Goal: Task Accomplishment & Management: Manage account settings

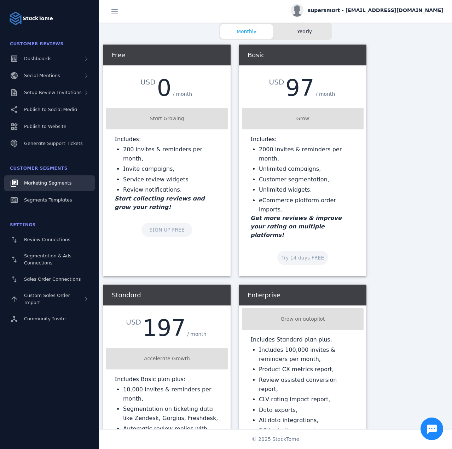
click at [48, 185] on span "Marketing Segments" at bounding box center [47, 182] width 47 height 5
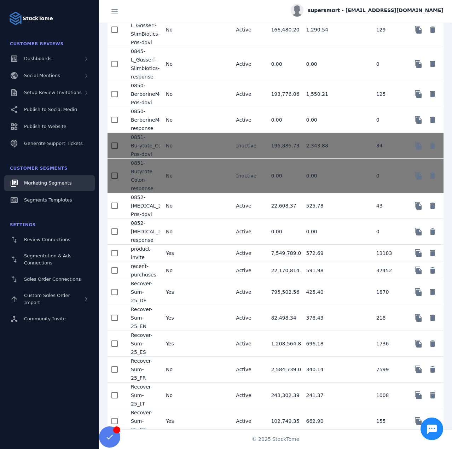
scroll to position [1042, 0]
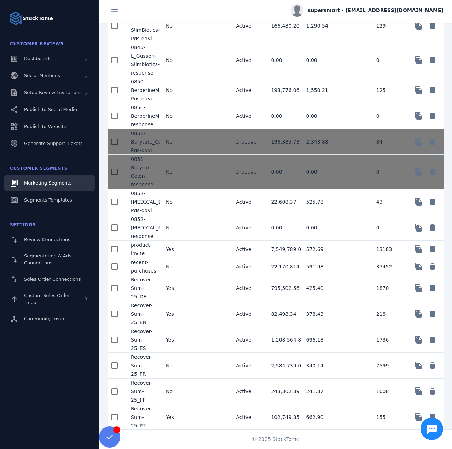
click at [178, 375] on mat-cell "No" at bounding box center [177, 366] width 35 height 26
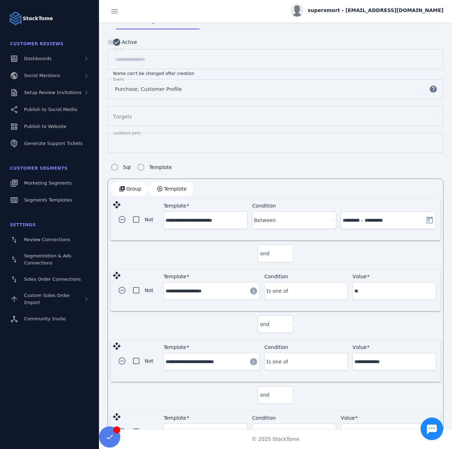
scroll to position [82, 0]
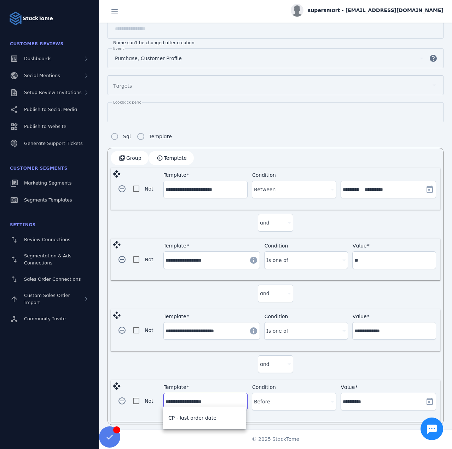
click at [212, 401] on input "**********" at bounding box center [206, 402] width 80 height 8
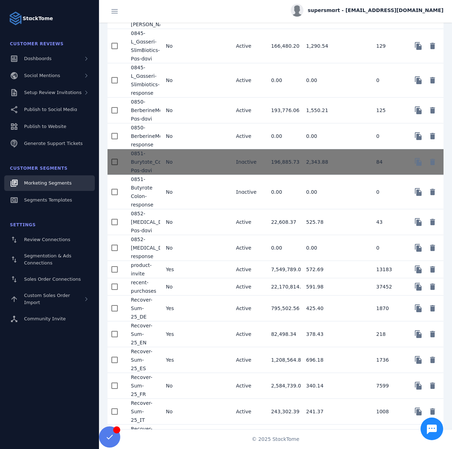
scroll to position [1042, 0]
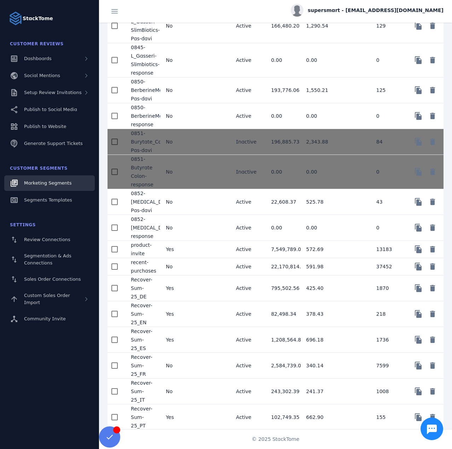
click at [187, 396] on mat-cell "No" at bounding box center [177, 392] width 35 height 26
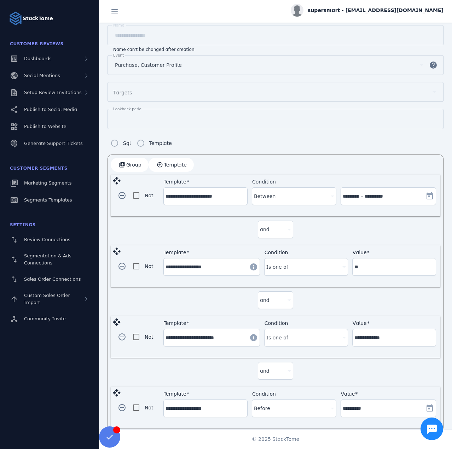
scroll to position [82, 0]
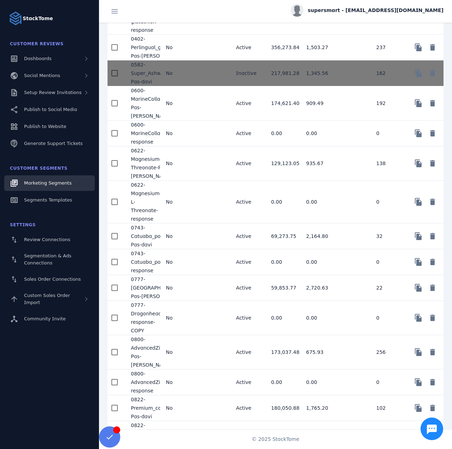
scroll to position [1042, 0]
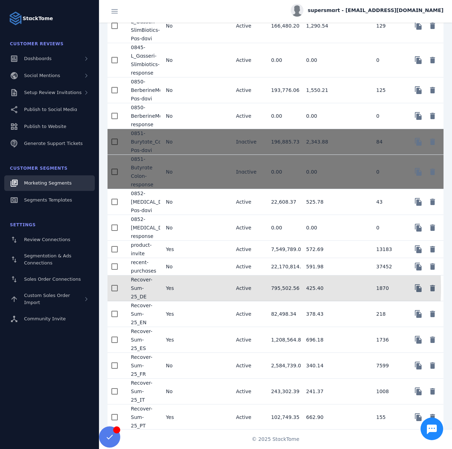
click at [180, 295] on mat-cell "Yes" at bounding box center [177, 289] width 35 height 26
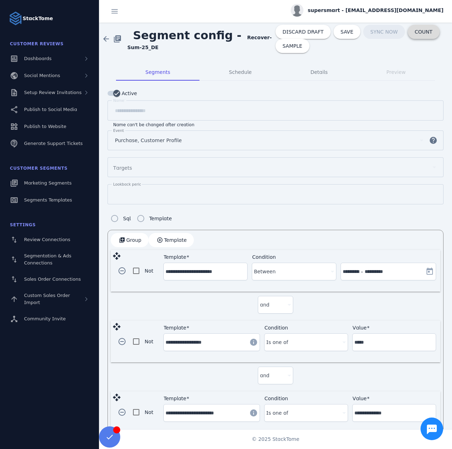
click at [415, 34] on span "COUNT" at bounding box center [424, 31] width 18 height 5
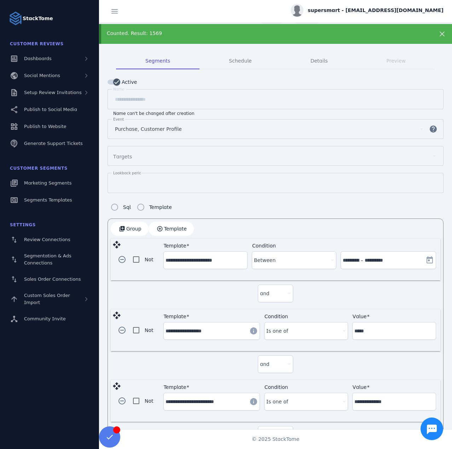
scroll to position [102, 0]
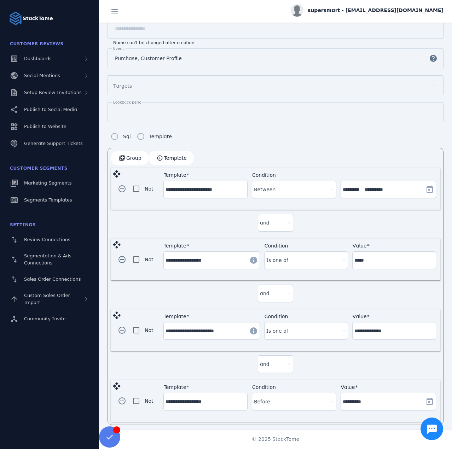
click at [193, 398] on input "**********" at bounding box center [206, 402] width 80 height 8
click at [215, 357] on div "and" at bounding box center [276, 365] width 330 height 29
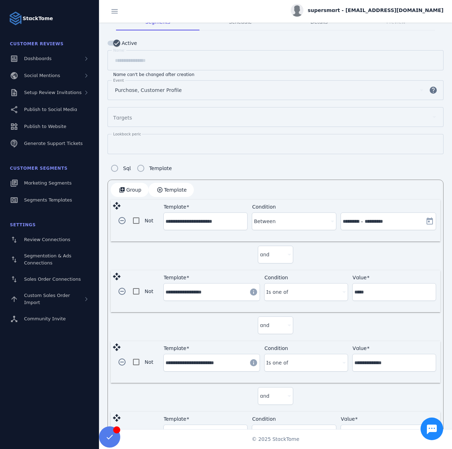
scroll to position [0, 0]
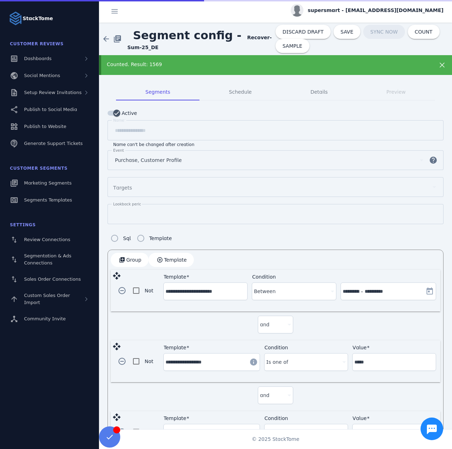
drag, startPoint x: 236, startPoint y: 37, endPoint x: 241, endPoint y: 46, distance: 10.3
click at [241, 46] on span "Segment config - Recover-Sum-25_DE" at bounding box center [201, 39] width 148 height 24
copy strong "Recover-Sum-25_DE"
click at [341, 34] on span "SAVE" at bounding box center [347, 31] width 13 height 5
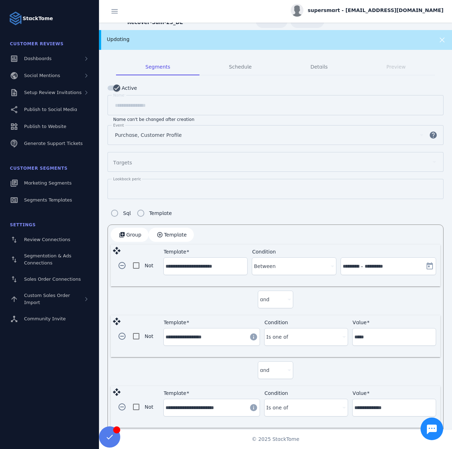
scroll to position [102, 0]
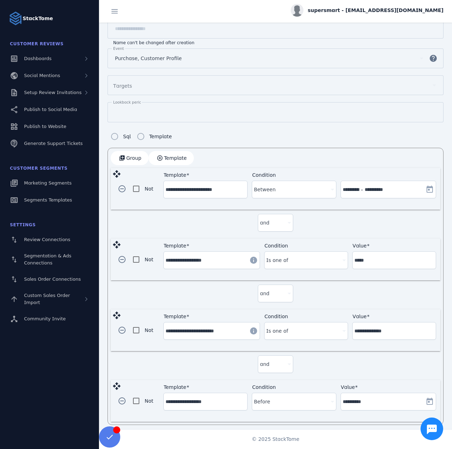
click at [195, 398] on input "**********" at bounding box center [206, 402] width 80 height 8
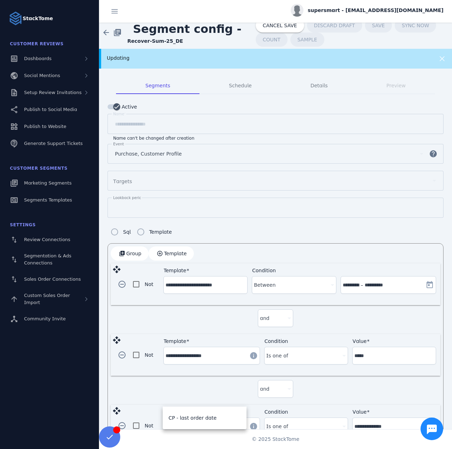
scroll to position [0, 0]
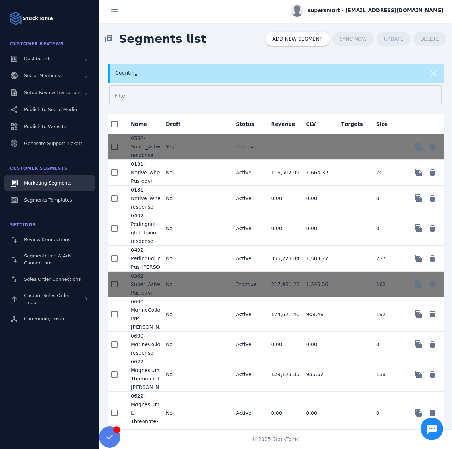
click at [186, 174] on mat-cell "No" at bounding box center [177, 173] width 35 height 26
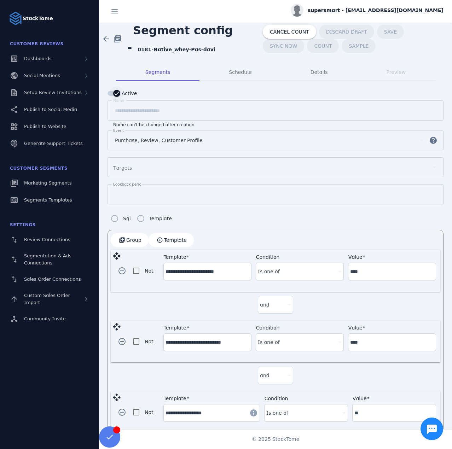
click at [120, 96] on div "button" at bounding box center [116, 93] width 7 height 7
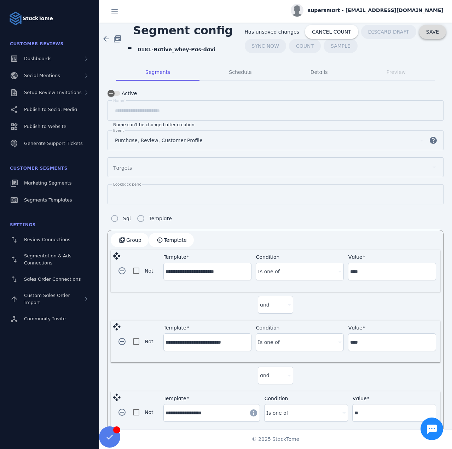
click at [426, 30] on span "SAVE" at bounding box center [432, 31] width 13 height 5
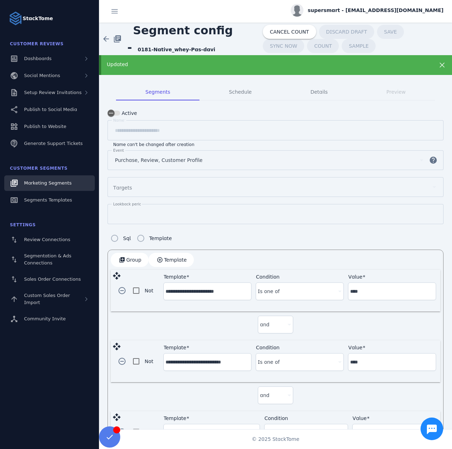
click at [51, 185] on span "Marketing Segments" at bounding box center [47, 182] width 47 height 5
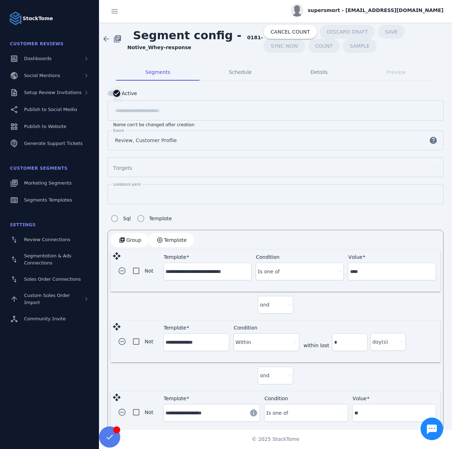
click at [112, 90] on div "button" at bounding box center [117, 93] width 14 height 14
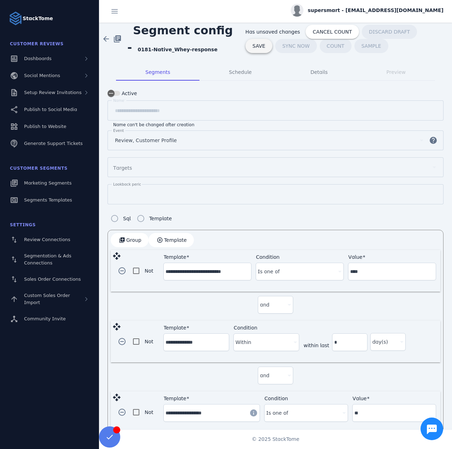
click at [265, 44] on span "SAVE" at bounding box center [259, 46] width 13 height 5
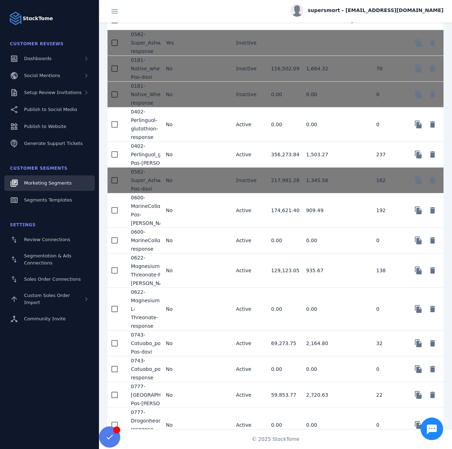
scroll to position [81, 0]
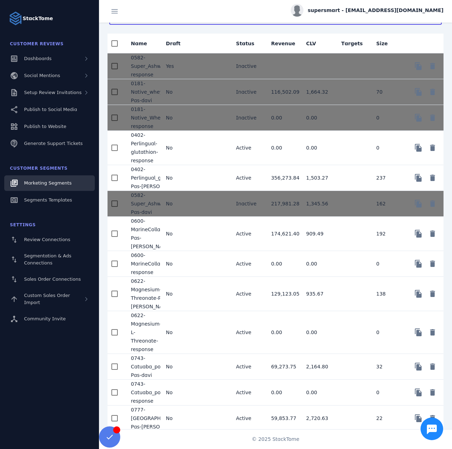
click at [193, 156] on mat-cell "No" at bounding box center [177, 148] width 35 height 34
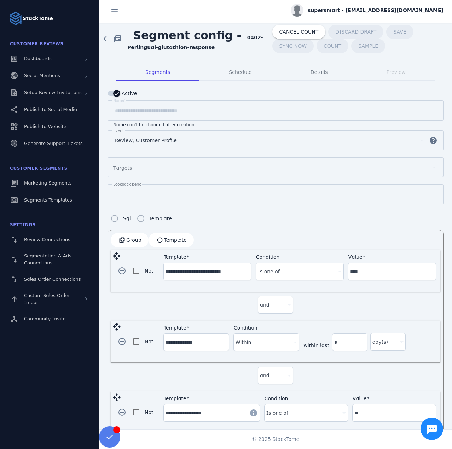
click at [120, 94] on div "button" at bounding box center [117, 93] width 14 height 14
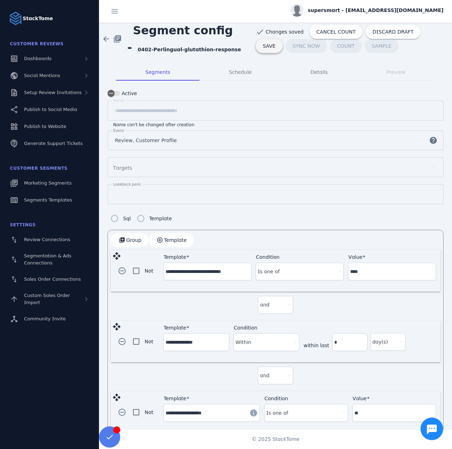
click at [276, 44] on span "SAVE" at bounding box center [269, 46] width 13 height 5
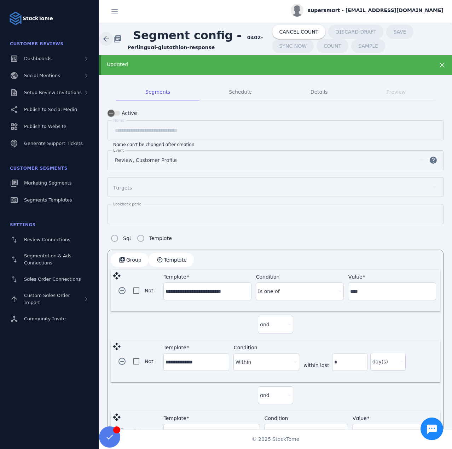
click at [104, 40] on span at bounding box center [106, 38] width 17 height 17
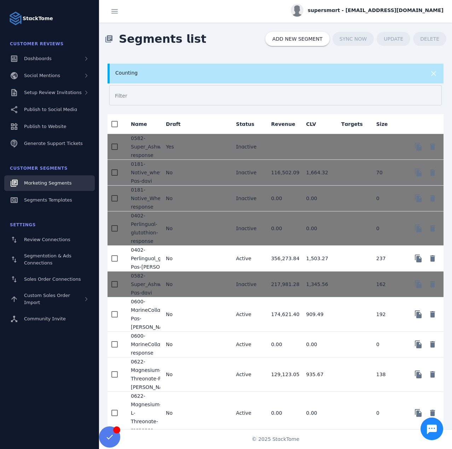
click at [192, 261] on mat-cell "No" at bounding box center [177, 259] width 35 height 26
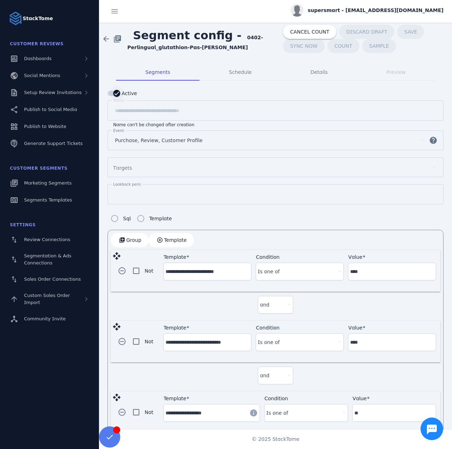
click at [114, 96] on icon "button" at bounding box center [117, 93] width 6 height 6
click at [292, 38] on span at bounding box center [278, 46] width 27 height 17
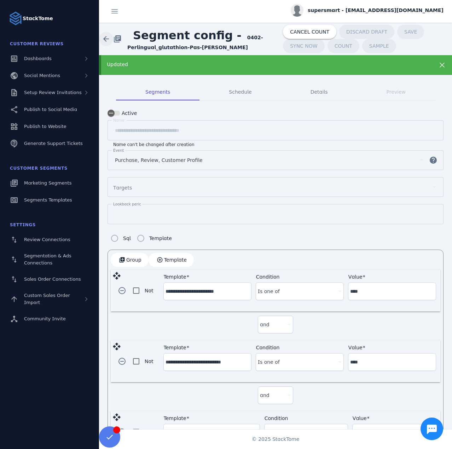
click at [99, 40] on span at bounding box center [106, 38] width 17 height 17
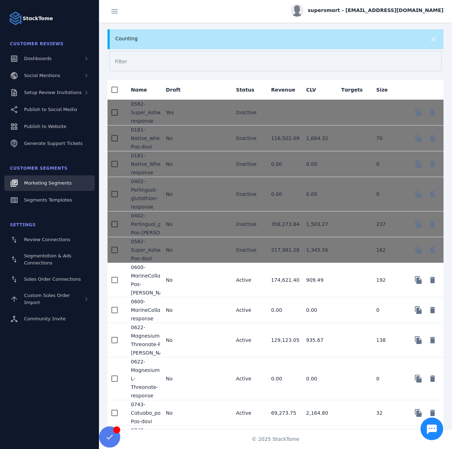
scroll to position [35, 0]
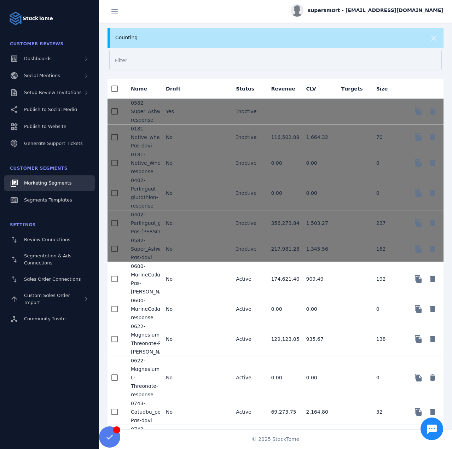
click at [200, 272] on mat-cell at bounding box center [212, 279] width 35 height 34
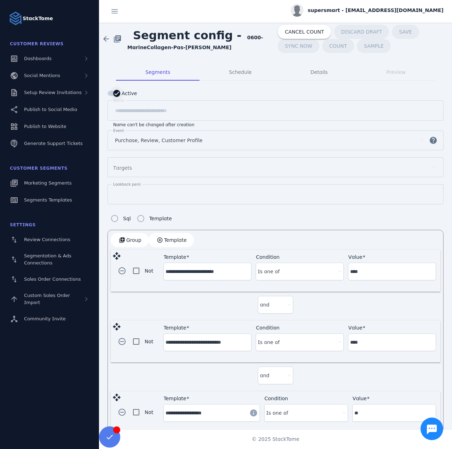
click at [119, 91] on icon "button" at bounding box center [117, 93] width 6 height 6
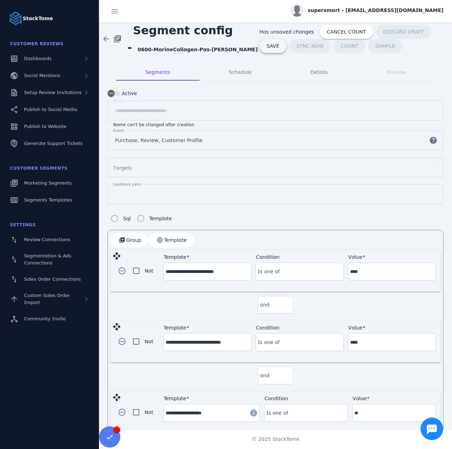
click at [286, 38] on span at bounding box center [272, 46] width 27 height 17
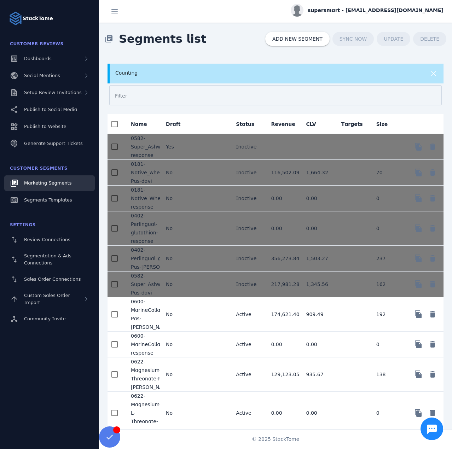
click at [189, 337] on mat-cell "No" at bounding box center [177, 345] width 35 height 26
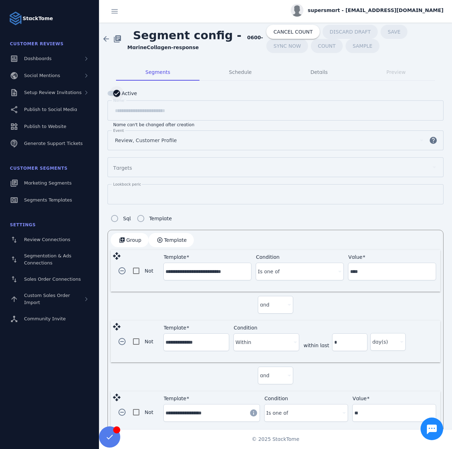
click at [115, 97] on div "button" at bounding box center [116, 93] width 7 height 7
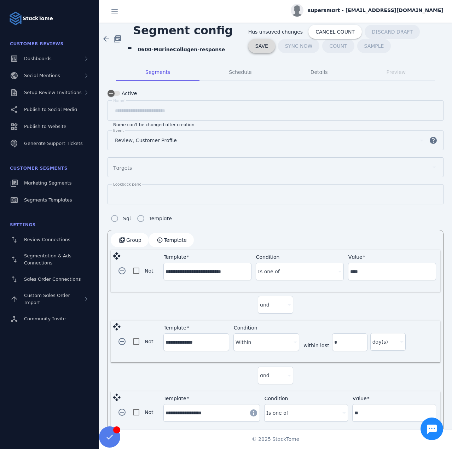
click at [268, 44] on span "SAVE" at bounding box center [261, 46] width 13 height 5
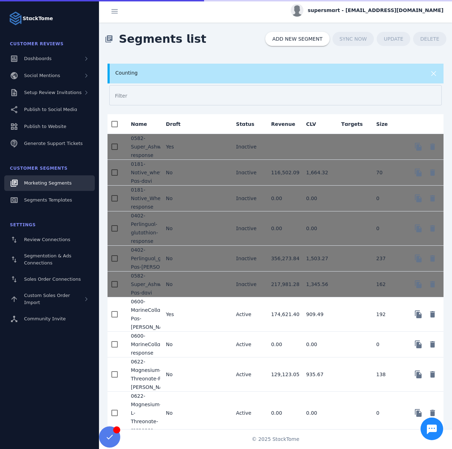
click at [196, 418] on mat-cell at bounding box center [212, 413] width 35 height 43
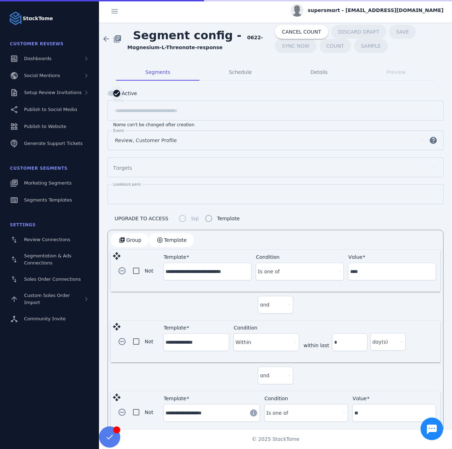
click at [114, 90] on div "button" at bounding box center [116, 93] width 7 height 7
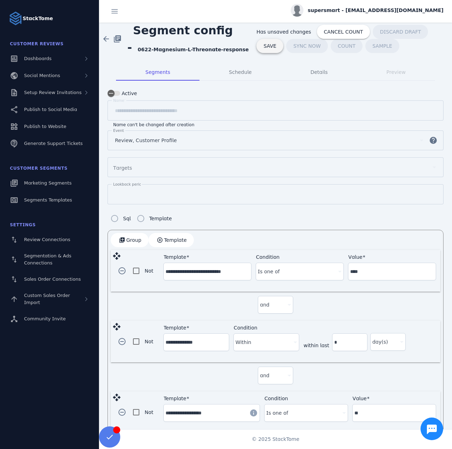
click at [276, 44] on span "SAVE" at bounding box center [270, 46] width 13 height 5
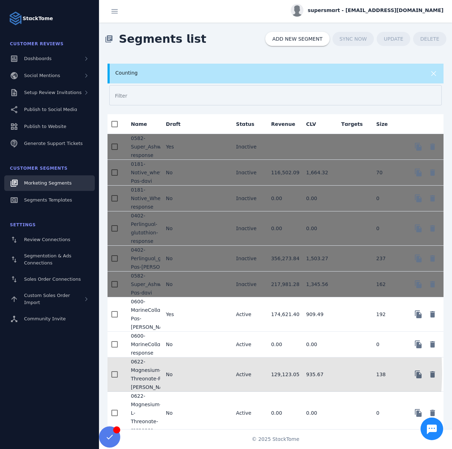
click at [180, 363] on mat-cell "No" at bounding box center [177, 375] width 35 height 34
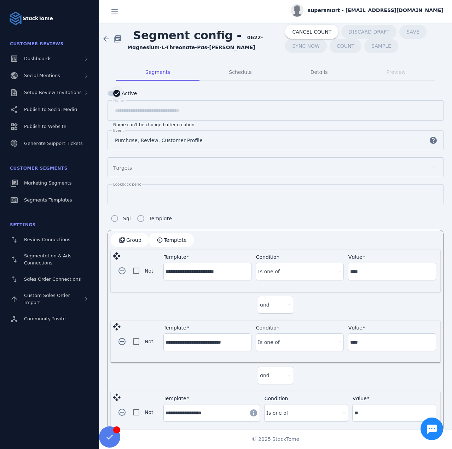
click at [117, 92] on icon "button" at bounding box center [117, 93] width 6 height 6
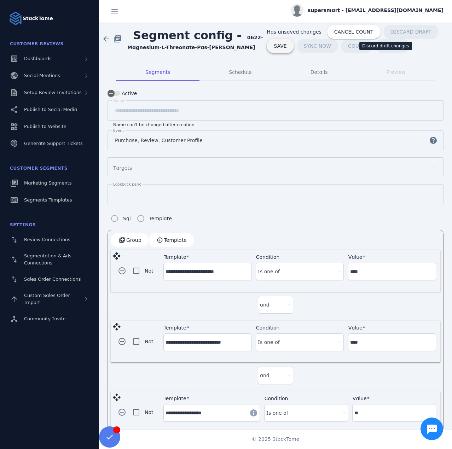
click at [294, 38] on span at bounding box center [280, 46] width 27 height 17
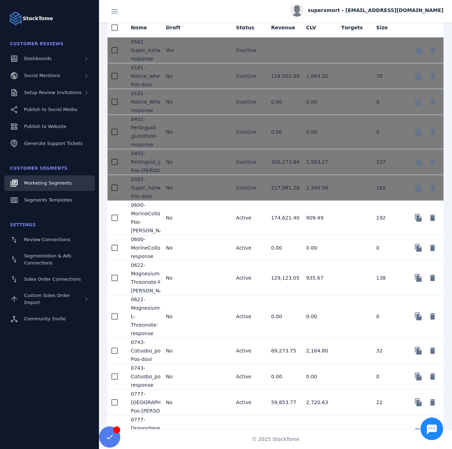
scroll to position [106, 0]
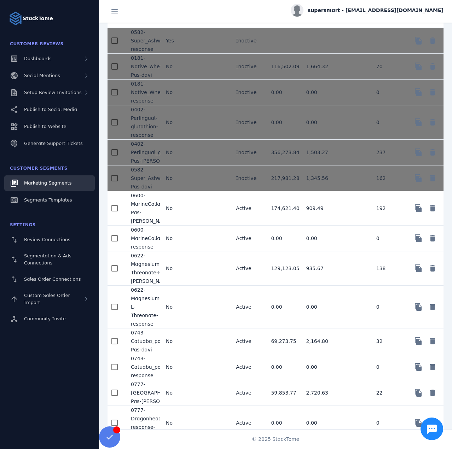
click at [194, 416] on mat-cell "No" at bounding box center [177, 423] width 35 height 34
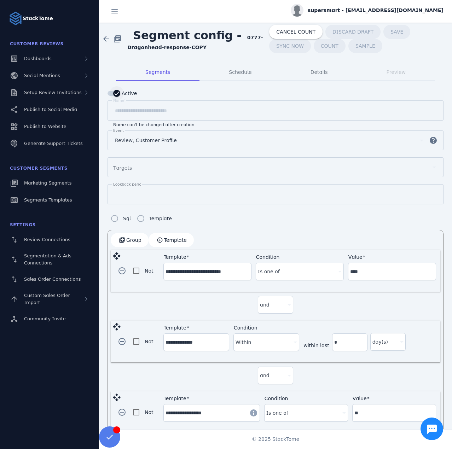
click at [120, 92] on div "button" at bounding box center [116, 93] width 7 height 7
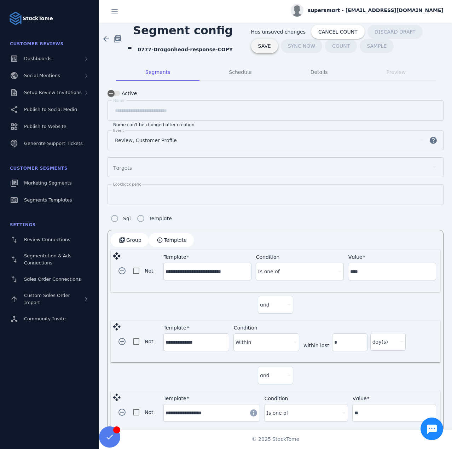
click at [271, 44] on span "SAVE" at bounding box center [264, 46] width 13 height 5
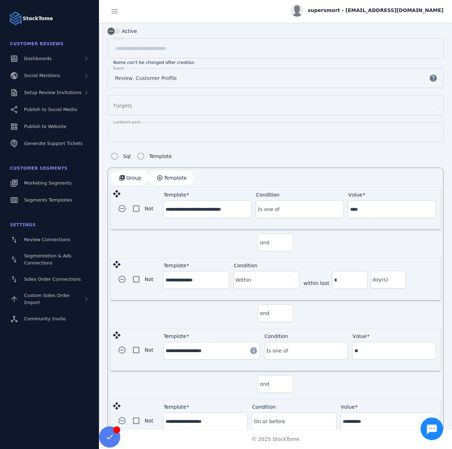
scroll to position [102, 0]
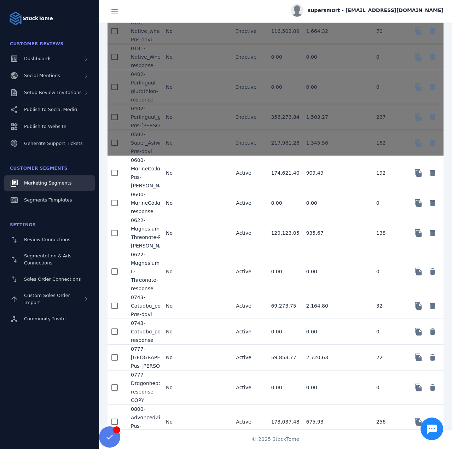
scroll to position [177, 0]
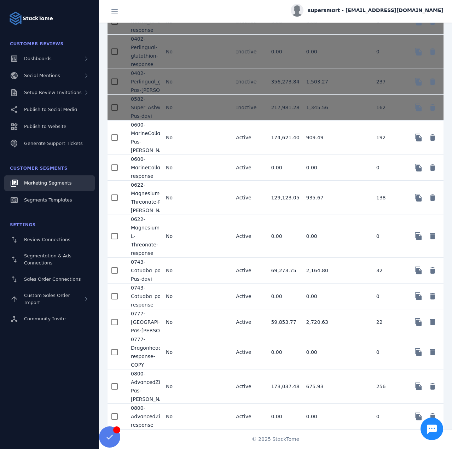
click at [188, 384] on mat-cell "No" at bounding box center [177, 387] width 35 height 34
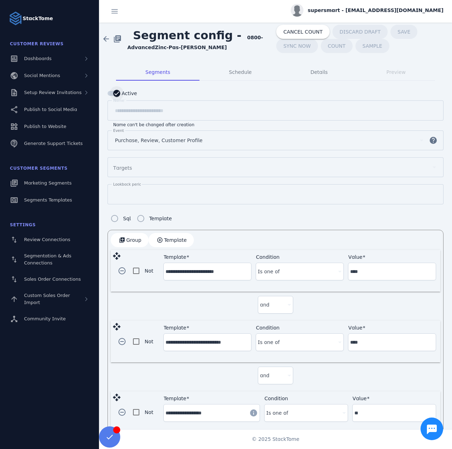
click at [116, 93] on icon "button" at bounding box center [117, 93] width 4 height 1
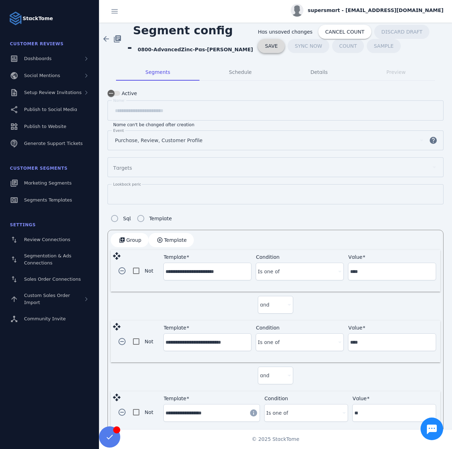
click at [285, 38] on span at bounding box center [271, 46] width 27 height 17
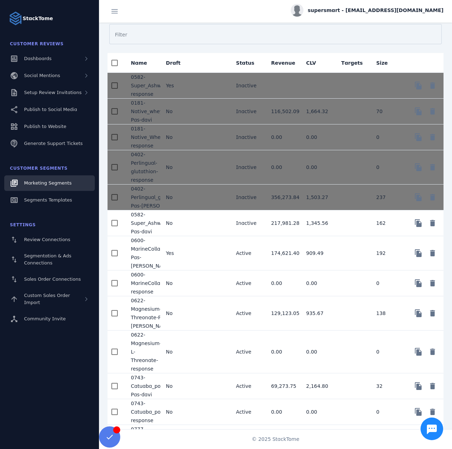
scroll to position [177, 0]
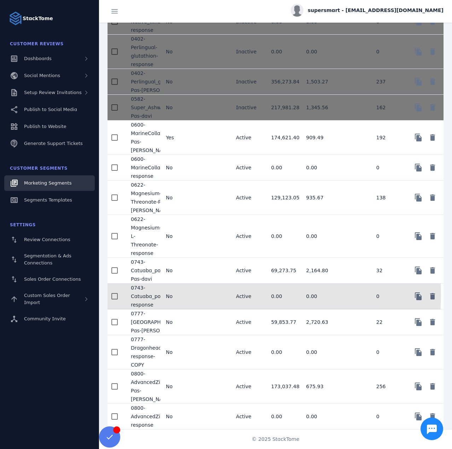
click at [186, 294] on mat-cell "No" at bounding box center [177, 297] width 35 height 26
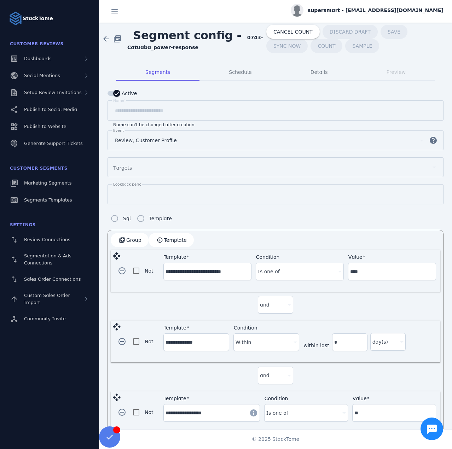
drag, startPoint x: 119, startPoint y: 90, endPoint x: 142, endPoint y: 90, distance: 22.6
click at [119, 91] on icon "button" at bounding box center [117, 93] width 6 height 6
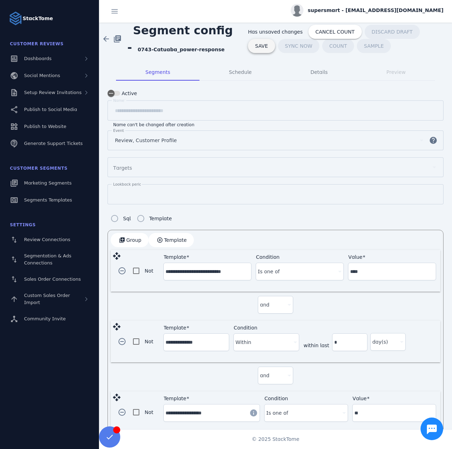
click at [275, 38] on span at bounding box center [261, 46] width 27 height 17
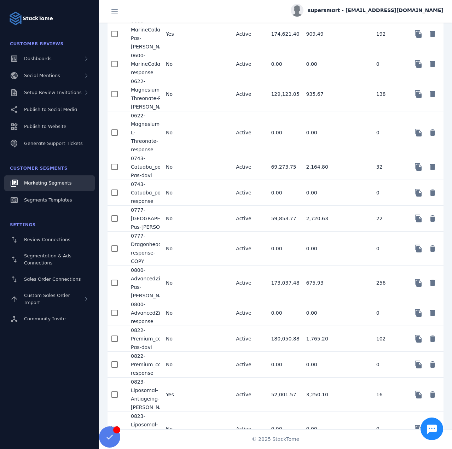
scroll to position [283, 0]
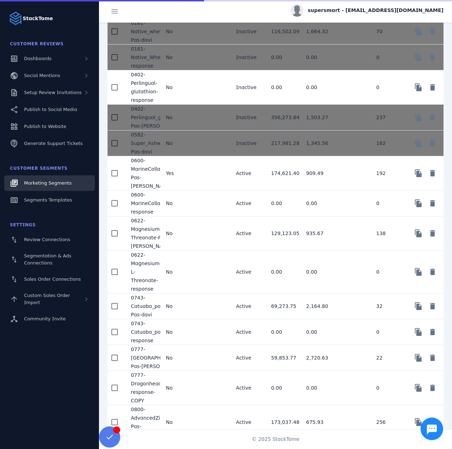
scroll to position [142, 0]
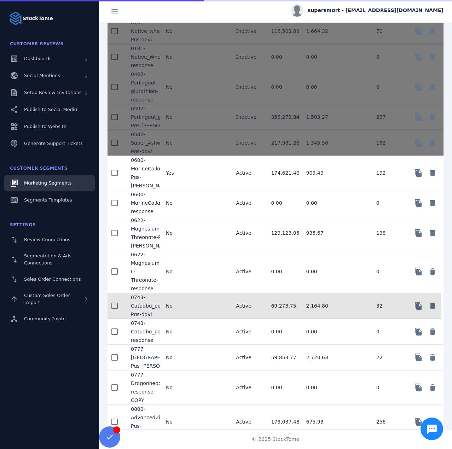
click at [191, 309] on mat-cell "No" at bounding box center [177, 306] width 35 height 26
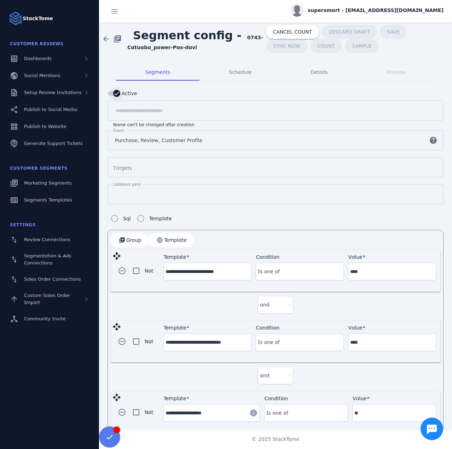
click at [111, 96] on div "button" at bounding box center [117, 93] width 14 height 14
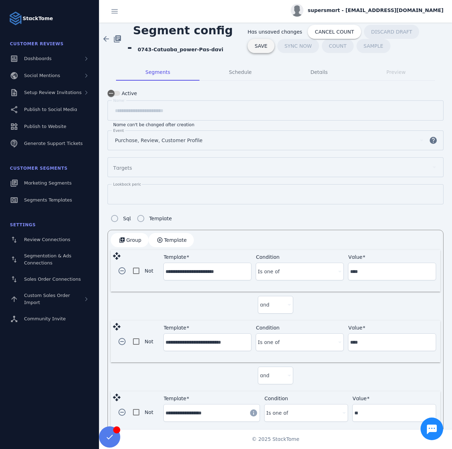
click at [268, 44] on span "SAVE" at bounding box center [261, 46] width 13 height 5
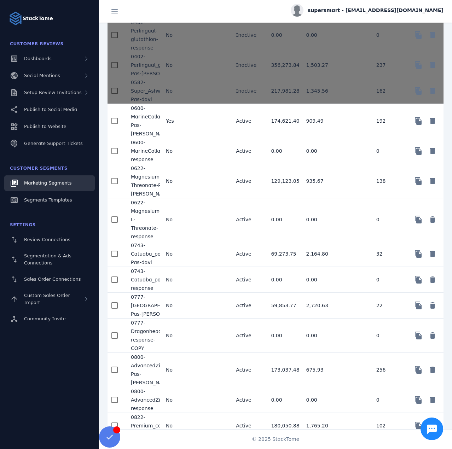
scroll to position [212, 0]
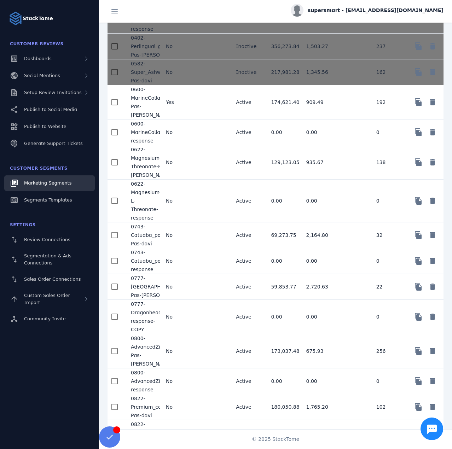
click at [184, 374] on mat-cell "No" at bounding box center [177, 382] width 35 height 26
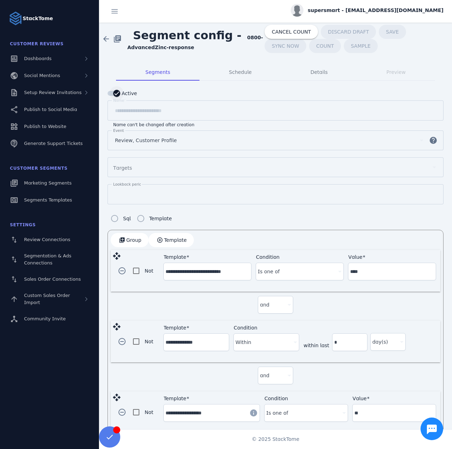
click at [114, 94] on icon "button" at bounding box center [117, 93] width 6 height 6
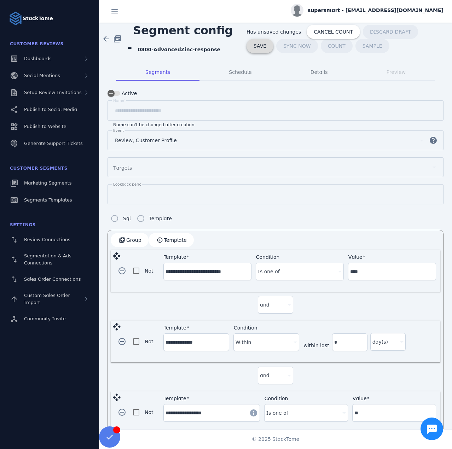
click at [266, 44] on span "SAVE" at bounding box center [260, 46] width 13 height 5
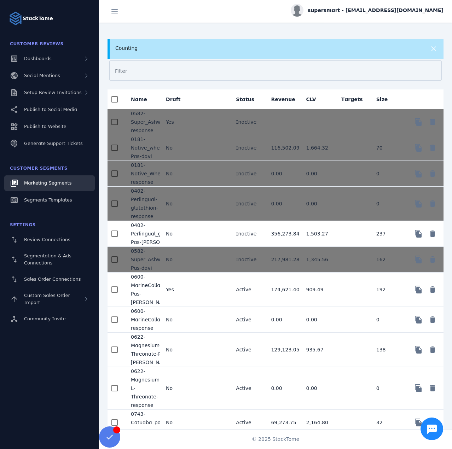
scroll to position [142, 0]
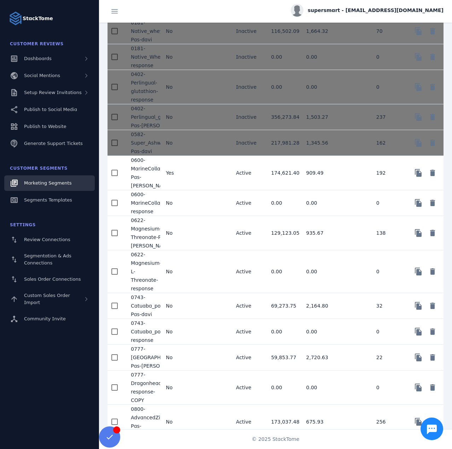
click at [179, 359] on mat-cell "No" at bounding box center [177, 358] width 35 height 26
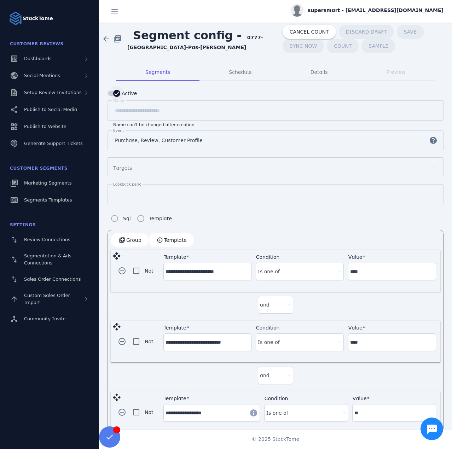
click at [119, 90] on div "button" at bounding box center [116, 93] width 7 height 7
click at [284, 44] on span "SAVE" at bounding box center [277, 46] width 13 height 5
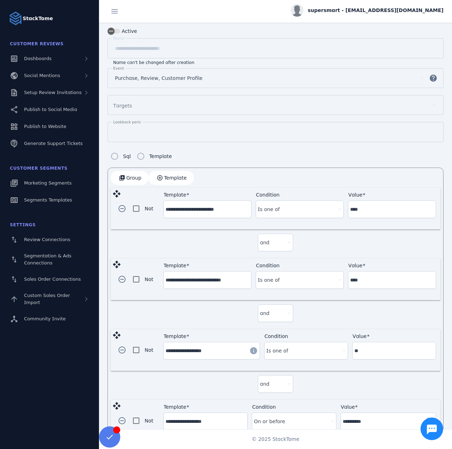
scroll to position [102, 0]
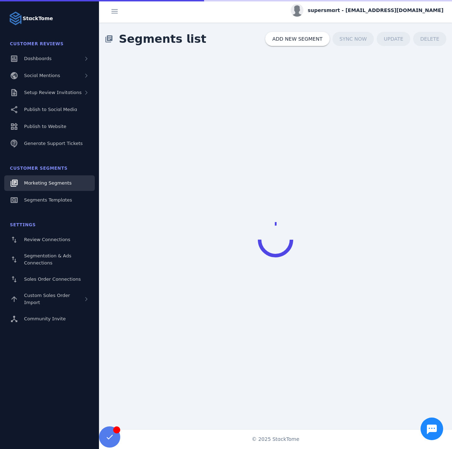
drag, startPoint x: 0, startPoint y: 0, endPoint x: 46, endPoint y: 185, distance: 190.7
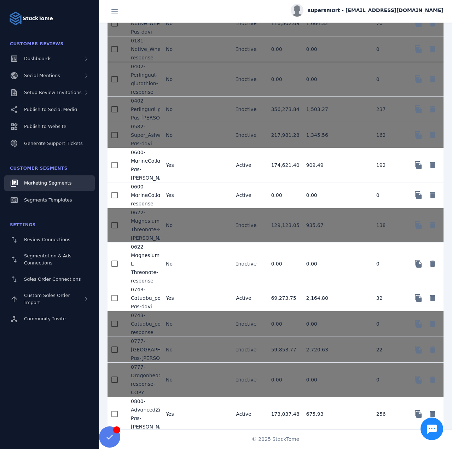
scroll to position [71, 0]
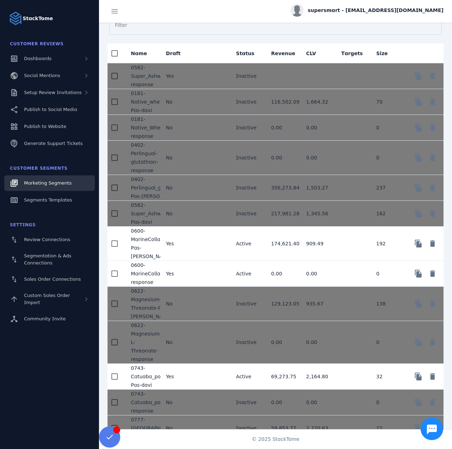
click at [193, 246] on mat-cell "Yes" at bounding box center [177, 244] width 35 height 34
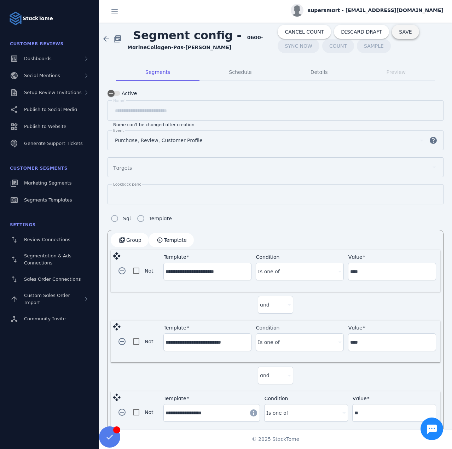
click at [392, 32] on span at bounding box center [405, 31] width 27 height 17
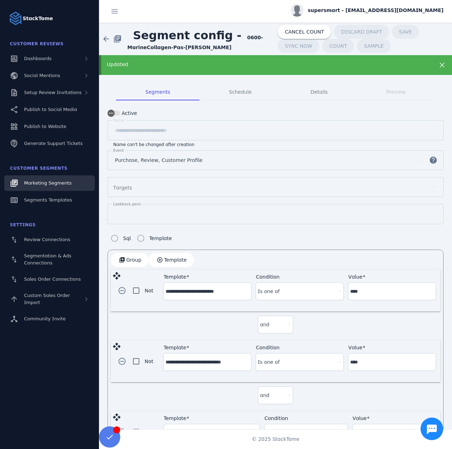
click at [46, 184] on span "Marketing Segments" at bounding box center [47, 182] width 47 height 5
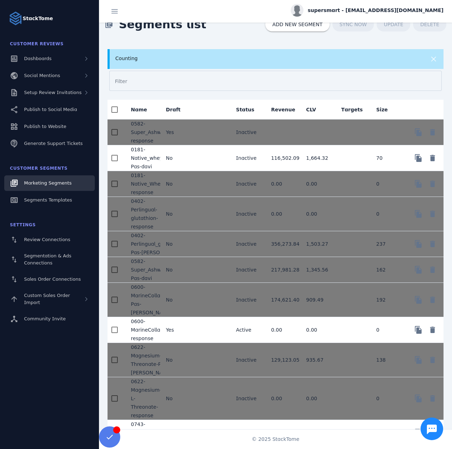
scroll to position [71, 0]
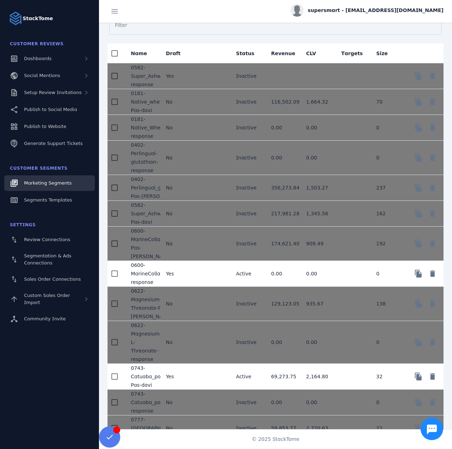
click at [198, 263] on mat-cell at bounding box center [212, 274] width 35 height 26
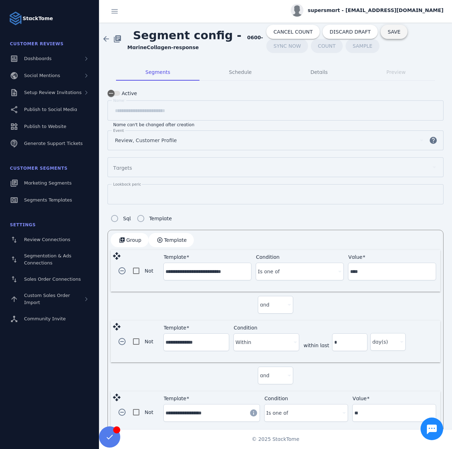
click at [388, 34] on span "SAVE" at bounding box center [394, 31] width 13 height 5
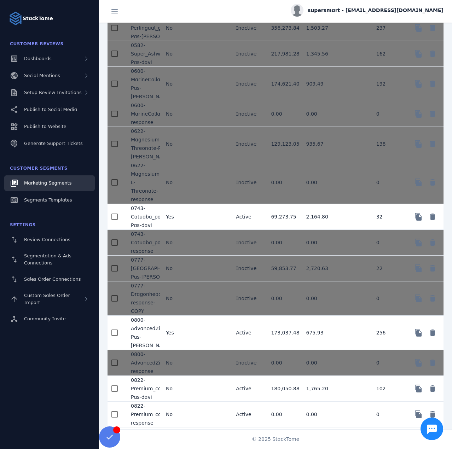
scroll to position [283, 0]
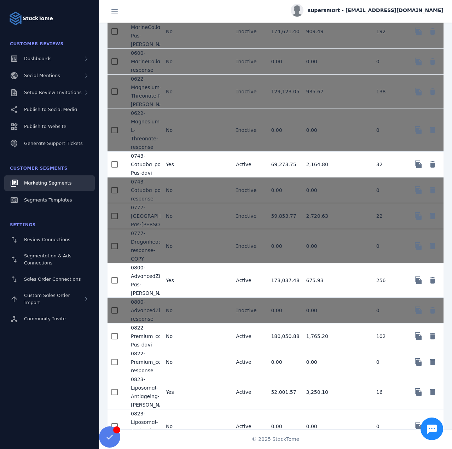
click at [201, 277] on mat-cell at bounding box center [212, 281] width 35 height 34
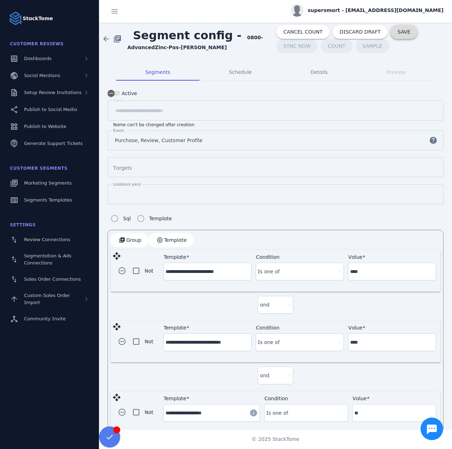
click at [391, 37] on span at bounding box center [404, 31] width 27 height 17
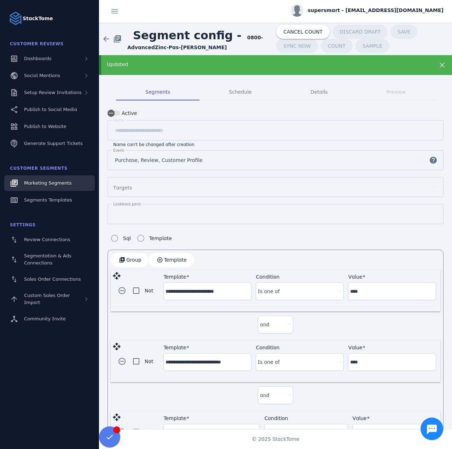
click at [61, 188] on link "Marketing Segments" at bounding box center [49, 184] width 91 height 16
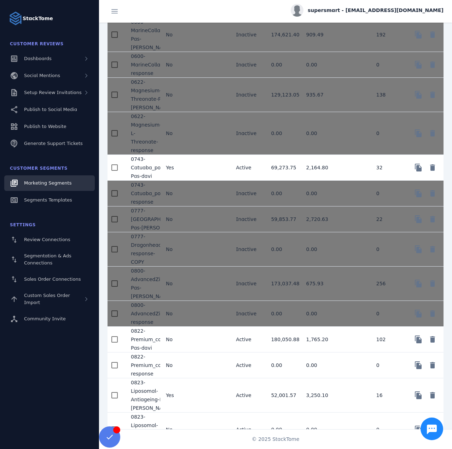
scroll to position [318, 0]
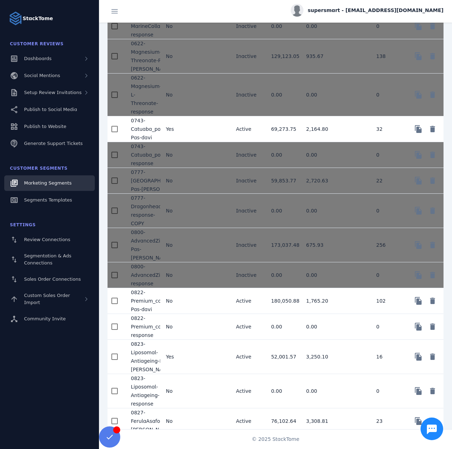
click at [205, 132] on mat-cell at bounding box center [212, 129] width 35 height 26
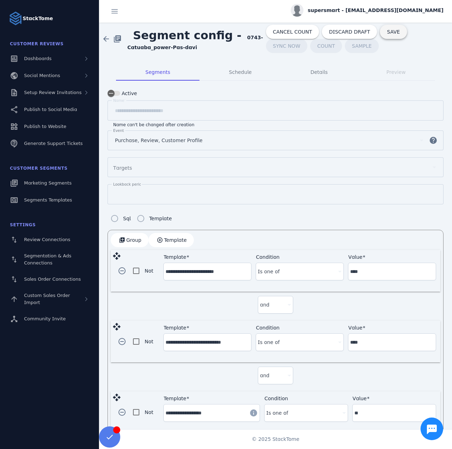
click at [388, 37] on span at bounding box center [393, 31] width 27 height 17
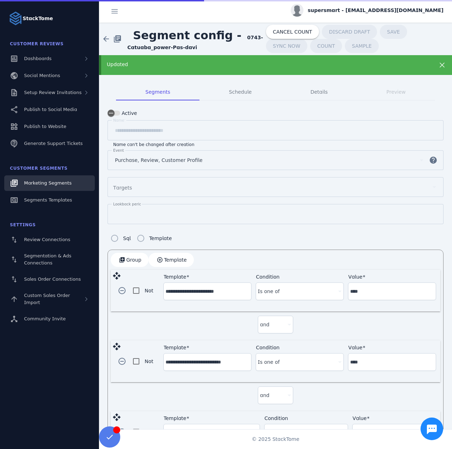
click at [52, 184] on span "Marketing Segments" at bounding box center [47, 182] width 47 height 5
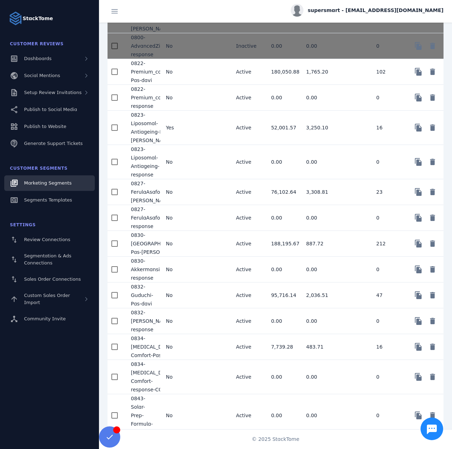
scroll to position [531, 0]
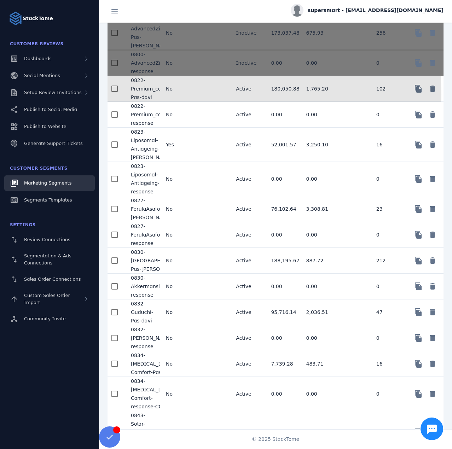
click at [183, 85] on mat-cell "No" at bounding box center [177, 89] width 35 height 26
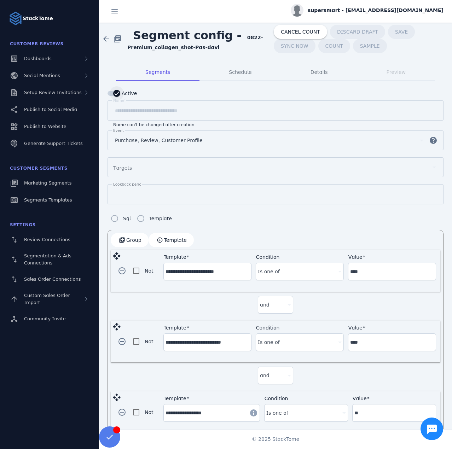
click at [116, 95] on icon "button" at bounding box center [117, 93] width 6 height 6
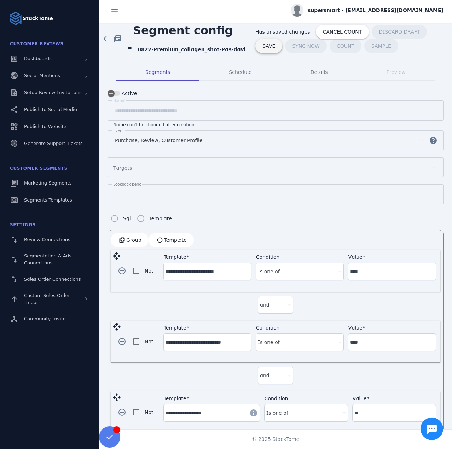
click at [275, 44] on span "SAVE" at bounding box center [269, 46] width 13 height 5
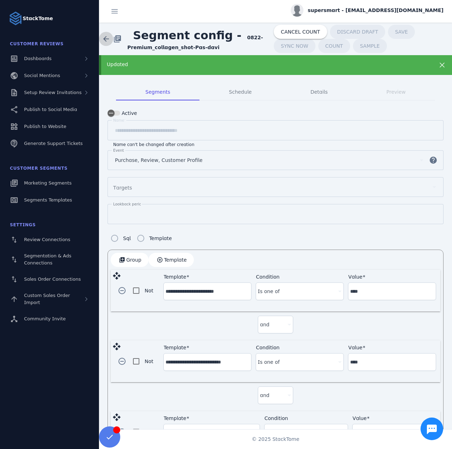
click at [108, 40] on span at bounding box center [106, 38] width 17 height 17
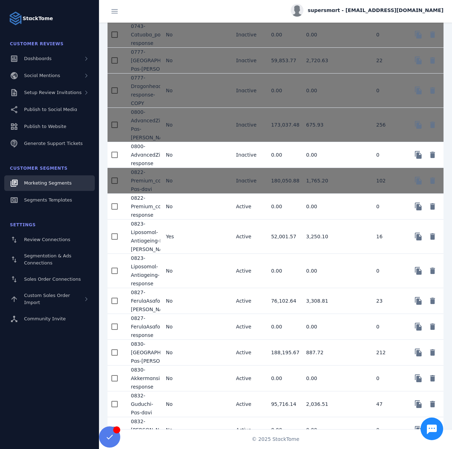
scroll to position [460, 0]
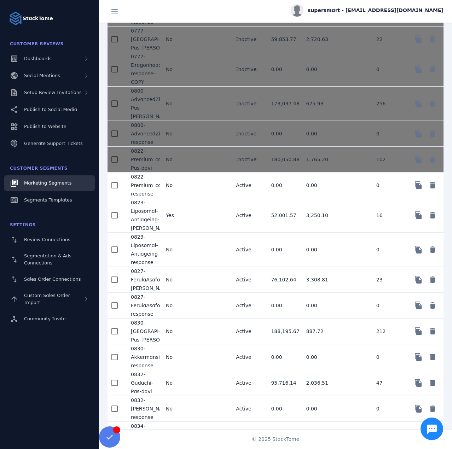
click at [178, 173] on mat-cell "No" at bounding box center [177, 186] width 35 height 26
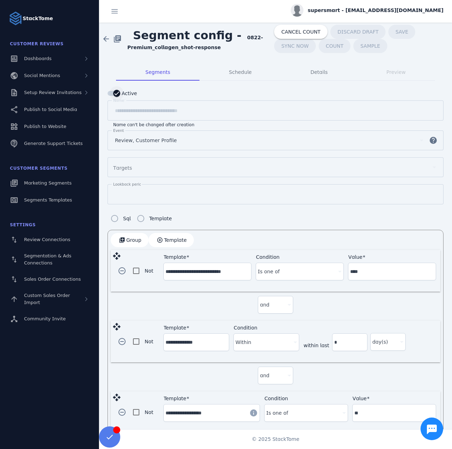
click at [118, 93] on icon "button" at bounding box center [117, 93] width 6 height 6
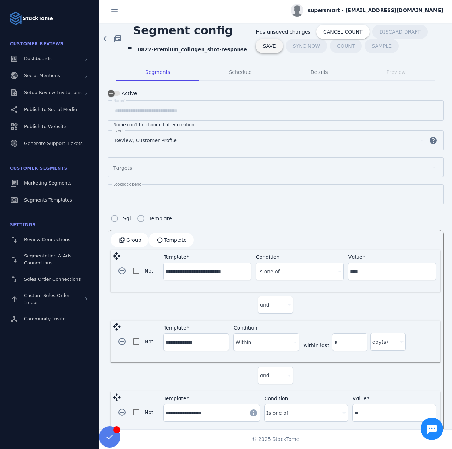
click at [283, 38] on span at bounding box center [269, 46] width 27 height 17
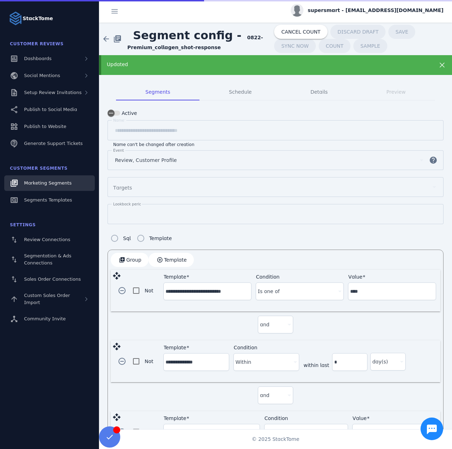
click at [69, 184] on link "Marketing Segments" at bounding box center [49, 184] width 91 height 16
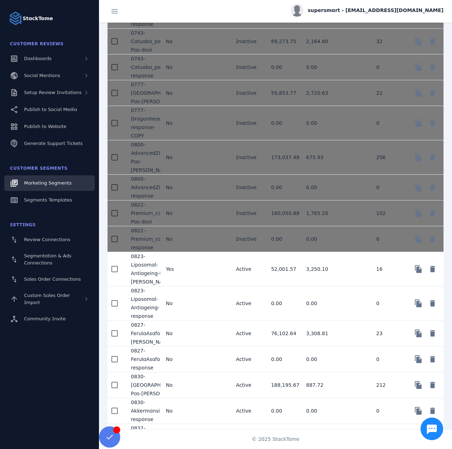
scroll to position [425, 0]
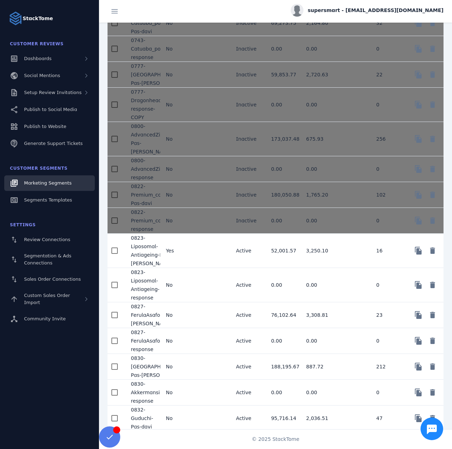
click at [192, 243] on mat-cell "Yes" at bounding box center [177, 251] width 35 height 34
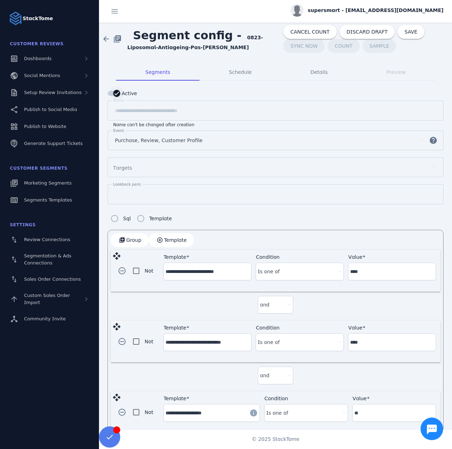
click at [119, 97] on div "button" at bounding box center [117, 93] width 14 height 14
click at [285, 44] on span "SAVE" at bounding box center [278, 46] width 13 height 5
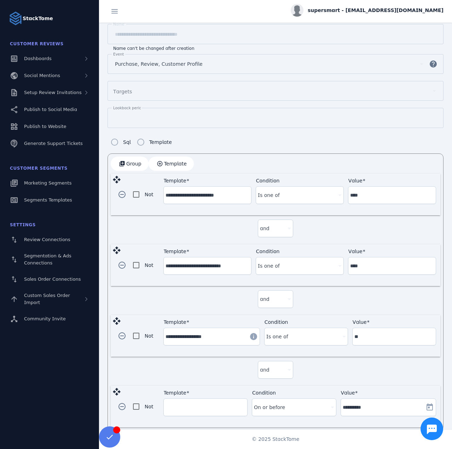
scroll to position [102, 0]
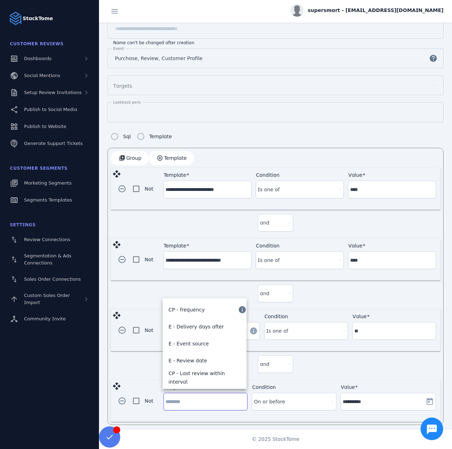
click at [194, 401] on input "Template" at bounding box center [206, 402] width 80 height 8
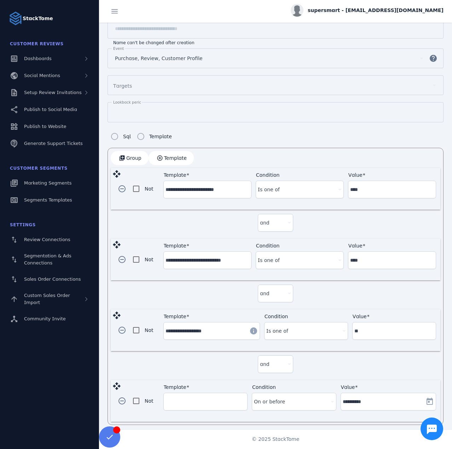
click at [192, 400] on input "Template" at bounding box center [206, 402] width 80 height 8
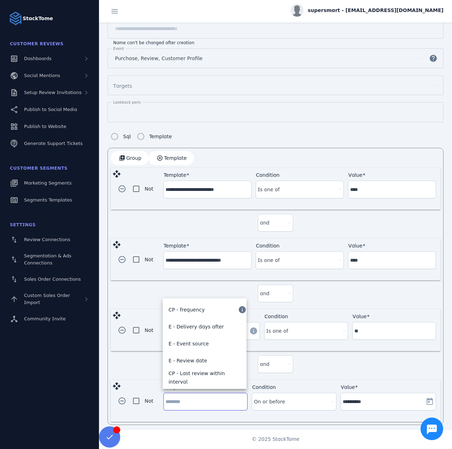
paste input "**********"
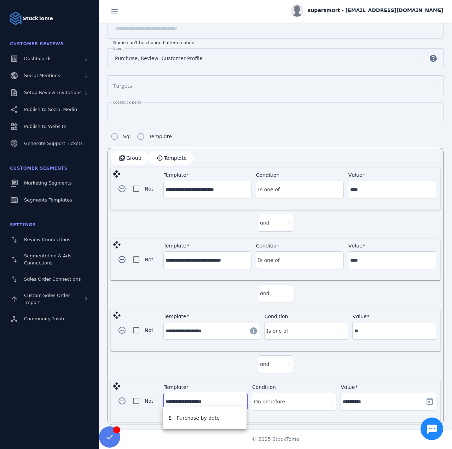
type input "**********"
click at [224, 385] on label "Template" at bounding box center [206, 388] width 84 height 6
click at [224, 398] on input "**********" at bounding box center [206, 402] width 80 height 8
click at [230, 398] on input "**********" at bounding box center [206, 402] width 80 height 8
click at [264, 419] on div "**********" at bounding box center [276, 286] width 336 height 277
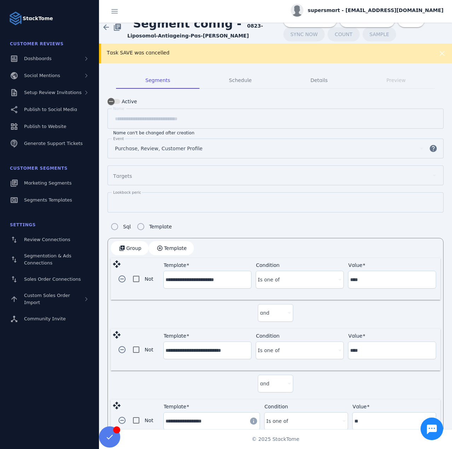
scroll to position [0, 0]
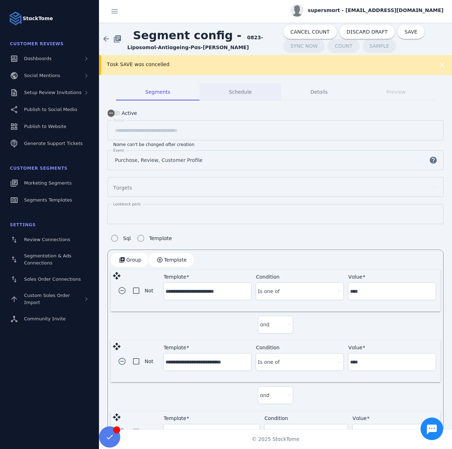
click at [202, 71] on div "Task SAVE was cancelled" at bounding box center [275, 65] width 353 height 20
click at [357, 70] on div "Task SAVE was cancelled" at bounding box center [275, 65] width 353 height 20
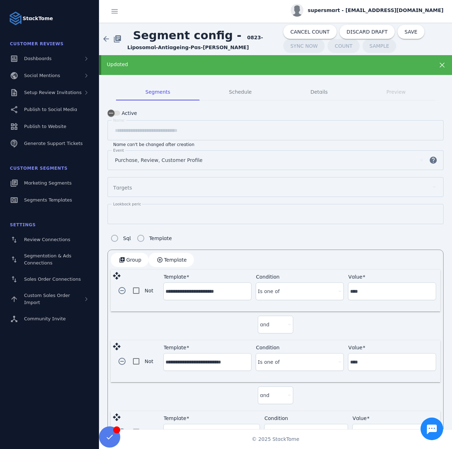
click at [365, 59] on div "Updated" at bounding box center [275, 65] width 353 height 20
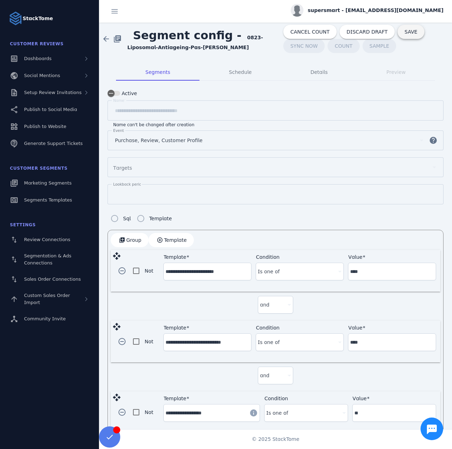
click at [398, 35] on span at bounding box center [411, 31] width 27 height 17
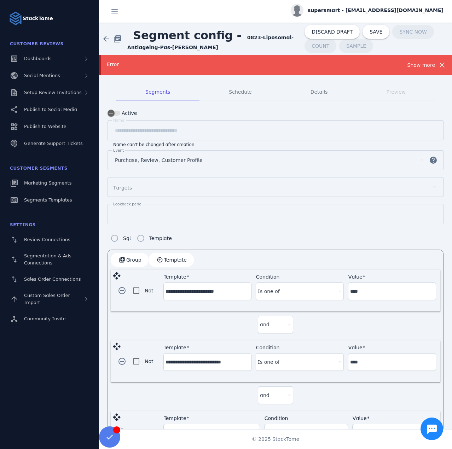
click at [420, 65] on div "Show more" at bounding box center [422, 65] width 28 height 8
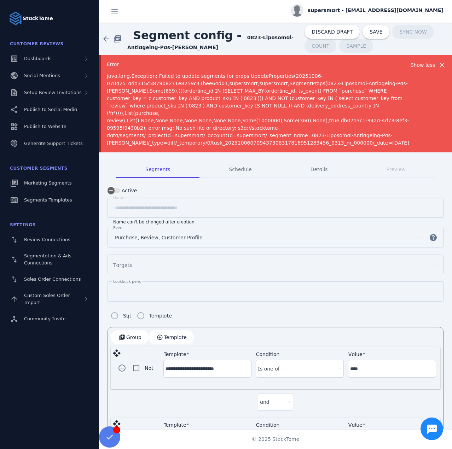
drag, startPoint x: 236, startPoint y: 39, endPoint x: 238, endPoint y: 47, distance: 8.6
click at [238, 47] on span "Segment config - 0823-Liposomal-Antiageing-Pas-davis" at bounding box center [215, 39] width 177 height 24
copy strong "0823-Liposomal-Antiageing-Pas-[PERSON_NAME]"
click at [328, 82] on span "java.lang.Exception: Failed to update segments for props UpdateProperties(20251…" at bounding box center [258, 109] width 303 height 73
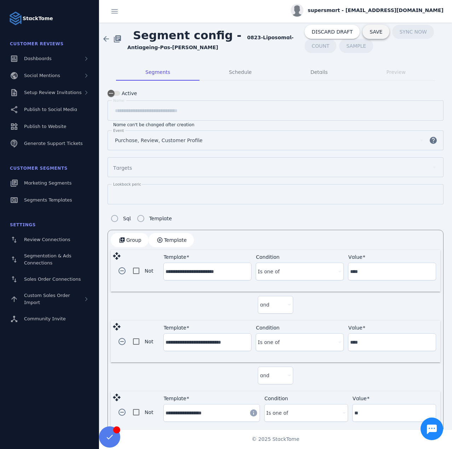
click at [370, 30] on span "SAVE" at bounding box center [376, 31] width 13 height 5
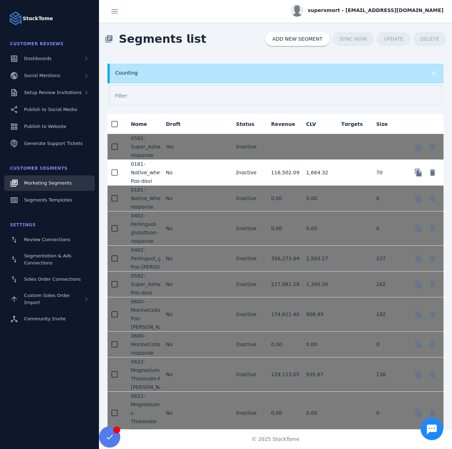
click at [184, 174] on mat-cell "No" at bounding box center [177, 173] width 35 height 26
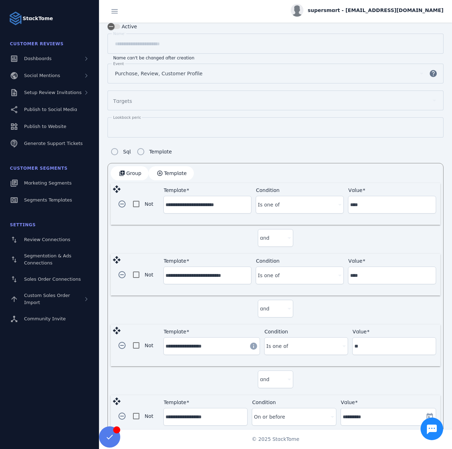
scroll to position [82, 0]
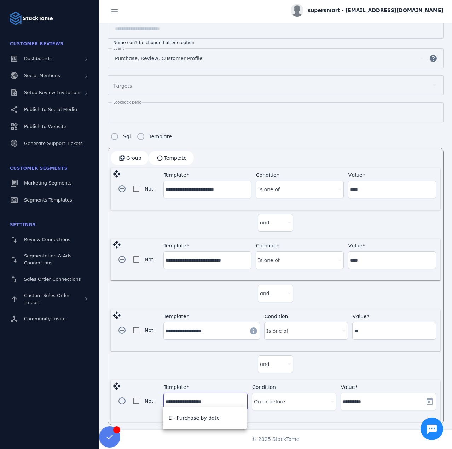
click at [200, 400] on input "**********" at bounding box center [206, 402] width 80 height 8
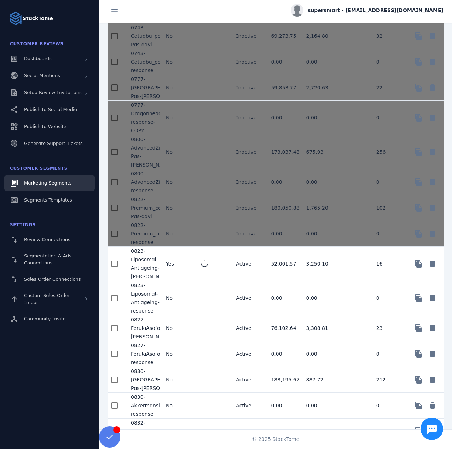
scroll to position [425, 0]
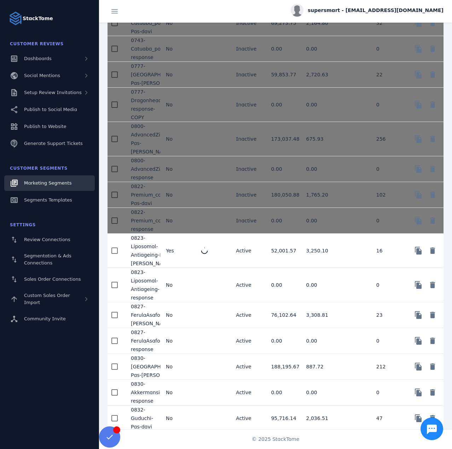
click at [195, 271] on mat-cell at bounding box center [212, 285] width 35 height 34
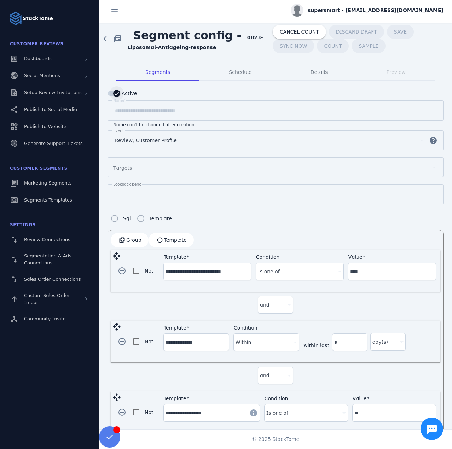
click at [112, 92] on div "button" at bounding box center [117, 93] width 14 height 14
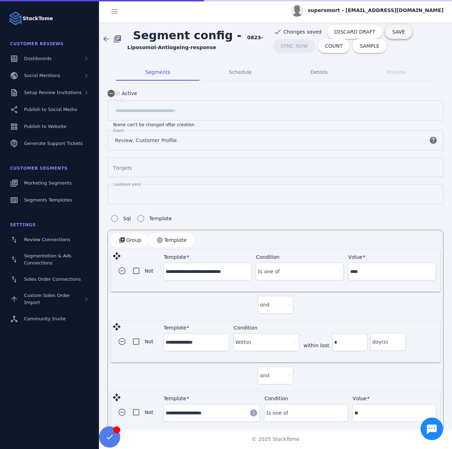
click at [392, 33] on span "SAVE" at bounding box center [398, 31] width 13 height 5
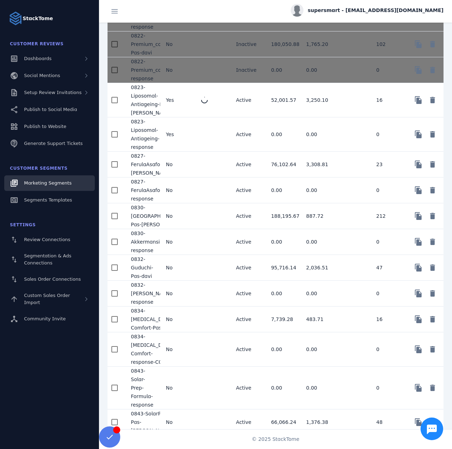
scroll to position [602, 0]
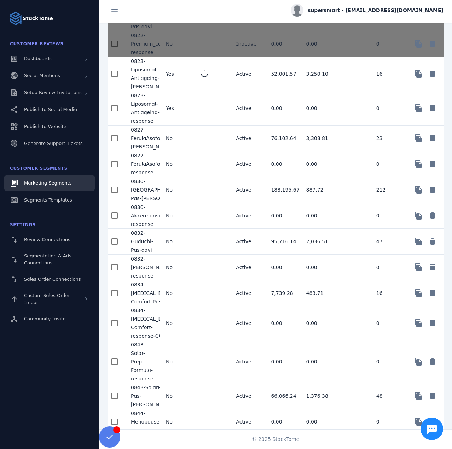
click at [186, 130] on mat-cell "No" at bounding box center [177, 139] width 35 height 26
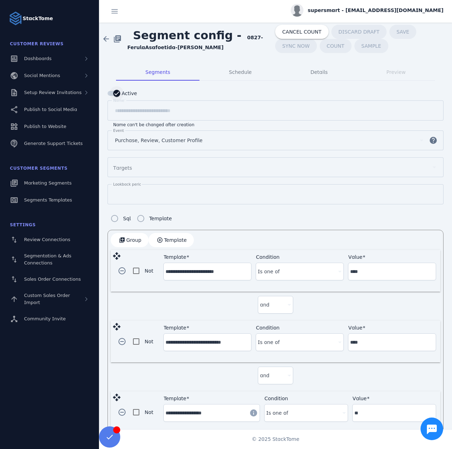
click at [113, 92] on div "button" at bounding box center [117, 93] width 14 height 14
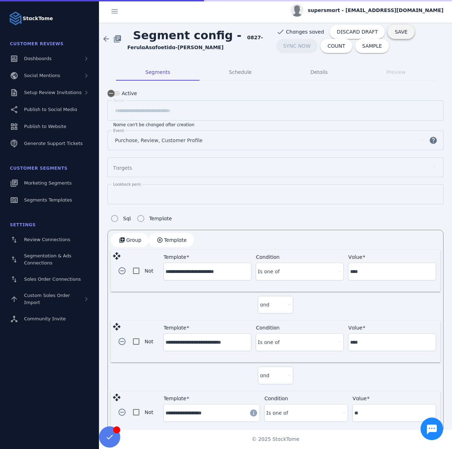
click at [395, 34] on span "SAVE" at bounding box center [401, 31] width 13 height 5
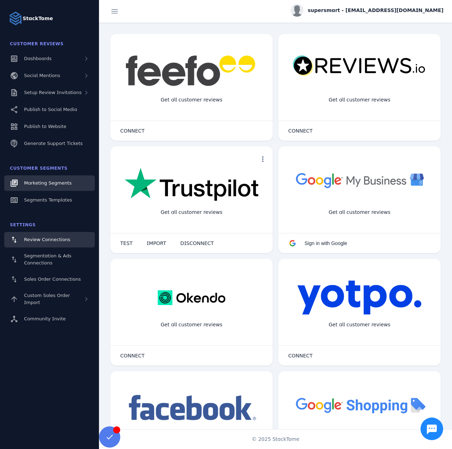
click at [54, 178] on link "Marketing Segments" at bounding box center [49, 184] width 91 height 16
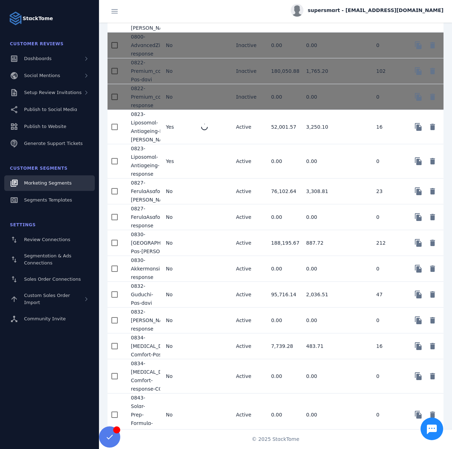
scroll to position [566, 0]
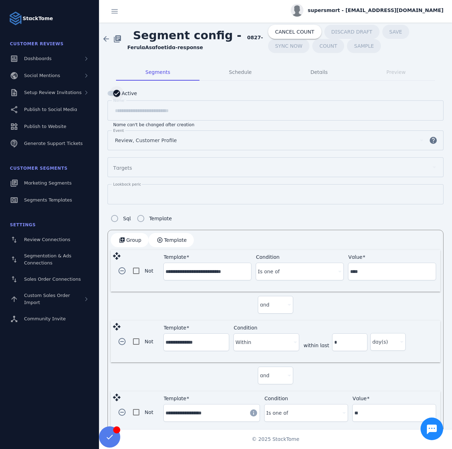
click at [113, 96] on div "button" at bounding box center [117, 93] width 14 height 14
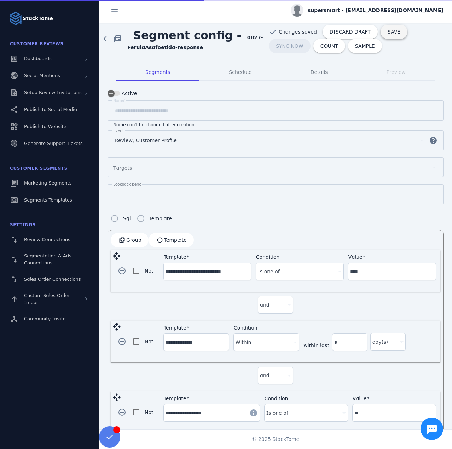
click at [386, 35] on span at bounding box center [394, 31] width 27 height 17
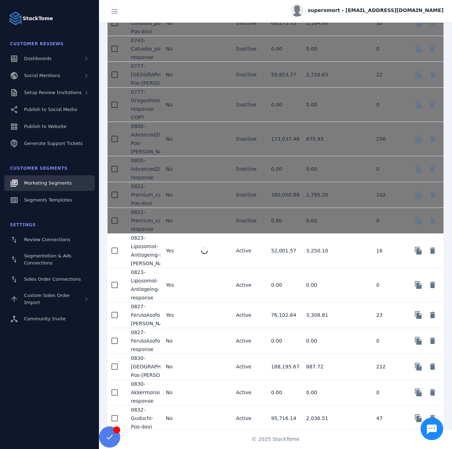
scroll to position [637, 0]
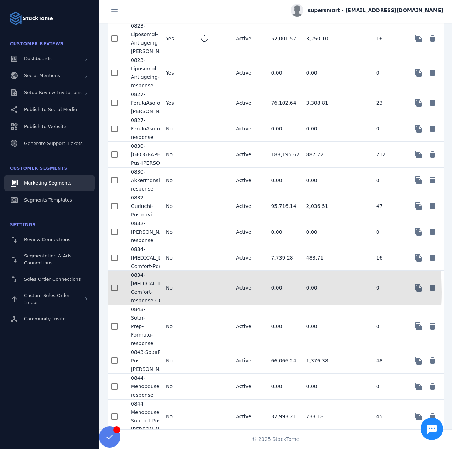
click at [183, 292] on mat-cell "No" at bounding box center [177, 288] width 35 height 34
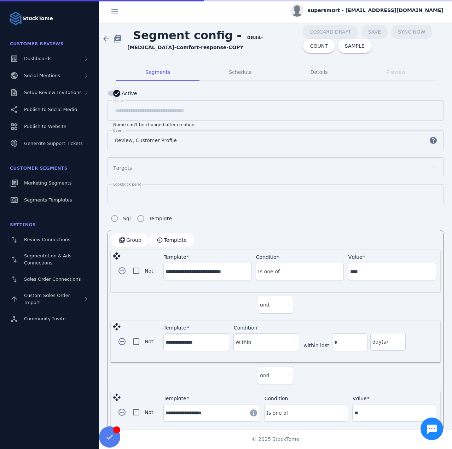
click at [113, 90] on div "button" at bounding box center [116, 93] width 7 height 7
click at [406, 32] on span "SAVE" at bounding box center [412, 31] width 13 height 5
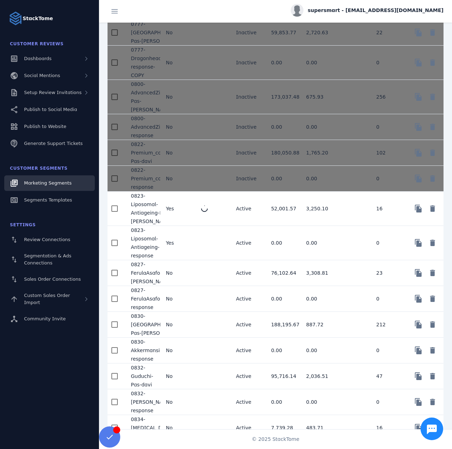
scroll to position [602, 0]
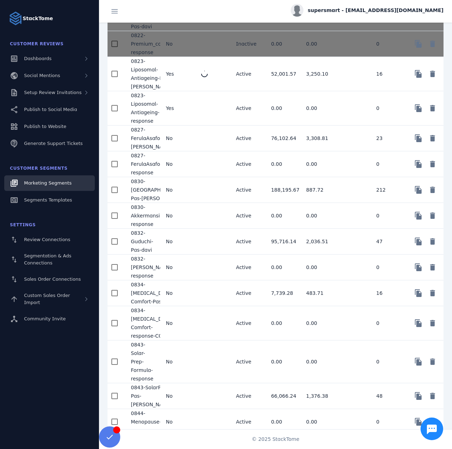
click at [187, 294] on mat-cell "No" at bounding box center [177, 294] width 35 height 26
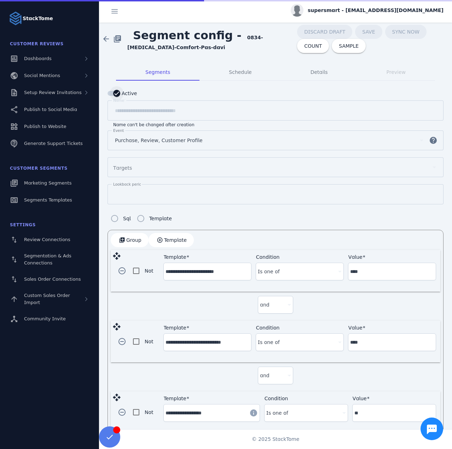
click at [113, 96] on div "button" at bounding box center [117, 93] width 14 height 14
click at [400, 34] on span "SAVE" at bounding box center [406, 31] width 13 height 5
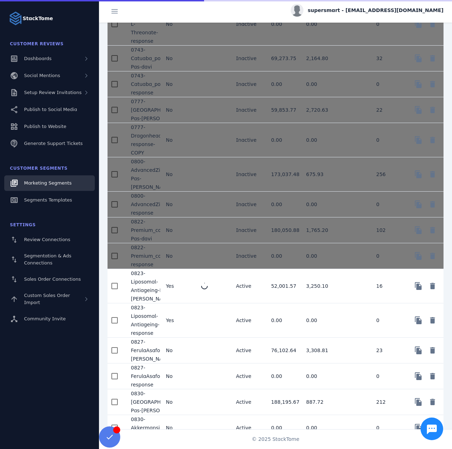
scroll to position [566, 0]
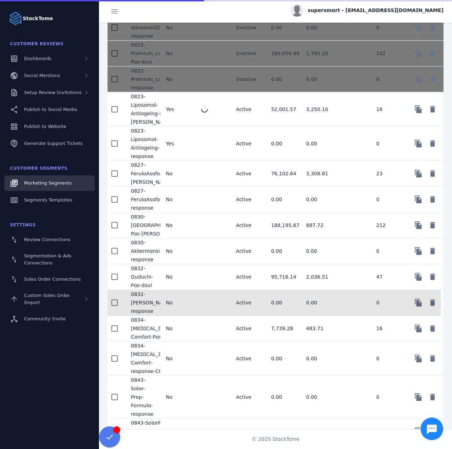
click at [193, 295] on mat-cell "No" at bounding box center [177, 303] width 35 height 26
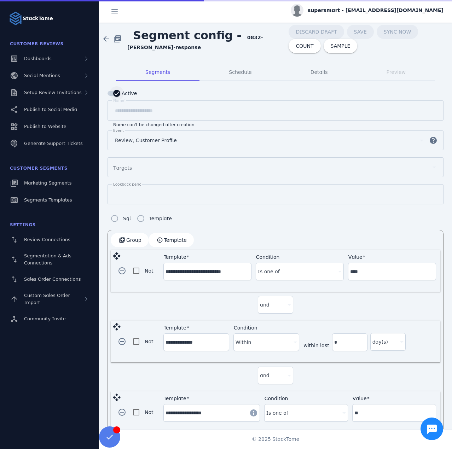
click at [113, 94] on div "button" at bounding box center [117, 93] width 14 height 14
click at [391, 32] on span "SAVE" at bounding box center [397, 31] width 13 height 5
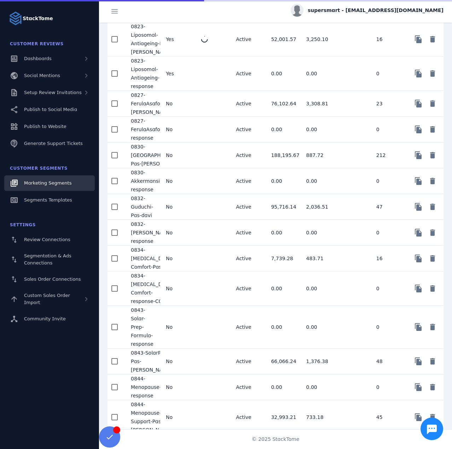
scroll to position [637, 0]
click at [192, 198] on mat-cell "No" at bounding box center [177, 207] width 35 height 26
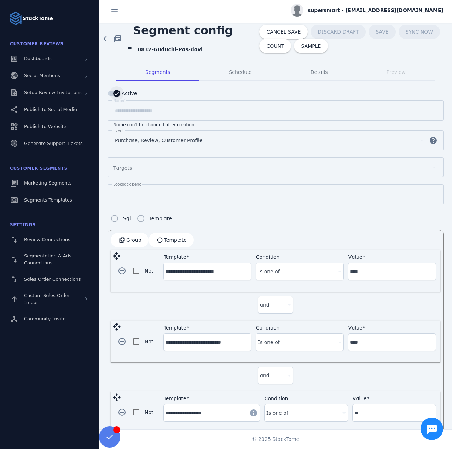
drag, startPoint x: 118, startPoint y: 93, endPoint x: 221, endPoint y: 17, distance: 128.0
click at [118, 92] on icon "button" at bounding box center [117, 93] width 6 height 6
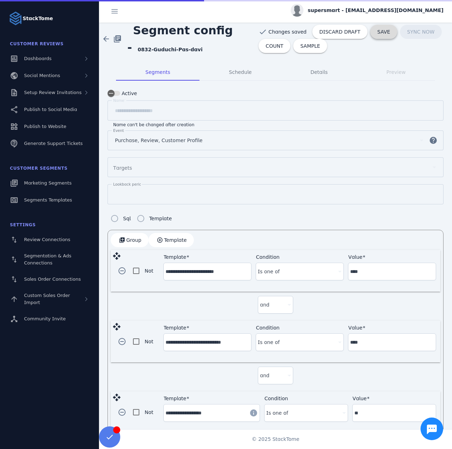
click at [378, 31] on span "SAVE" at bounding box center [384, 31] width 13 height 5
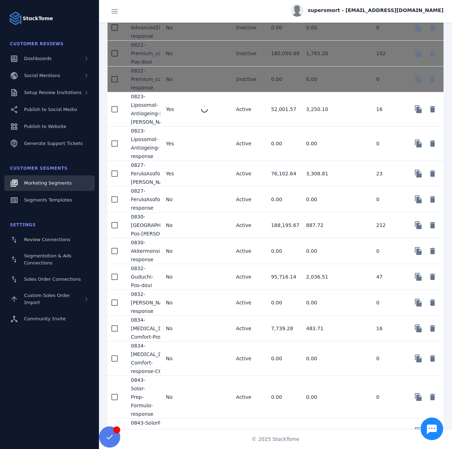
scroll to position [743, 0]
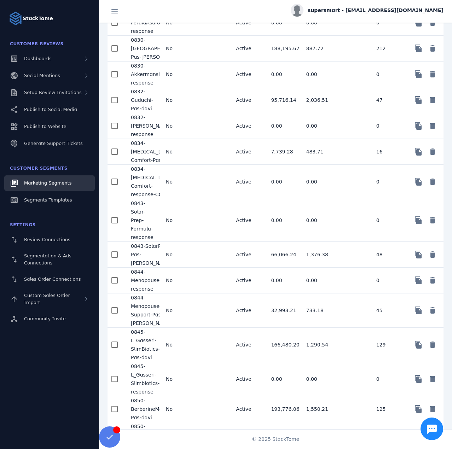
click at [185, 227] on mat-cell "No" at bounding box center [177, 220] width 35 height 43
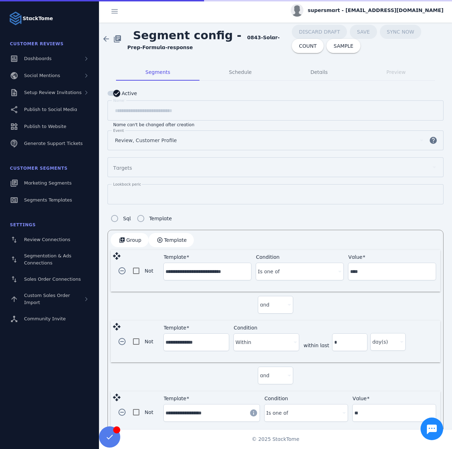
click at [119, 95] on div "button" at bounding box center [114, 93] width 13 height 5
click at [395, 33] on span "SAVE" at bounding box center [401, 31] width 13 height 5
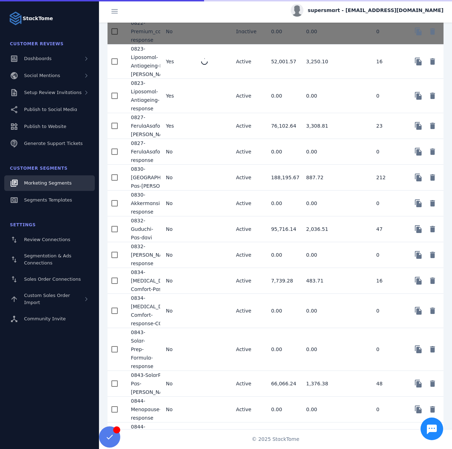
scroll to position [602, 0]
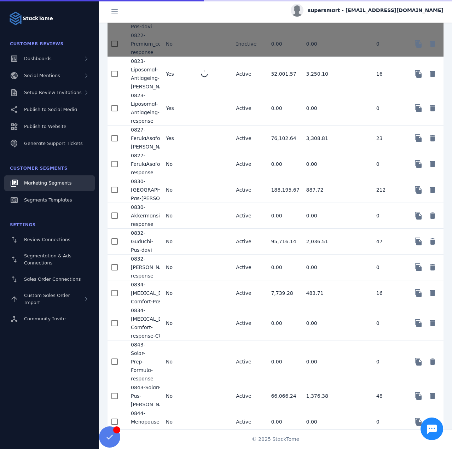
click at [191, 186] on mat-cell "No" at bounding box center [177, 190] width 35 height 26
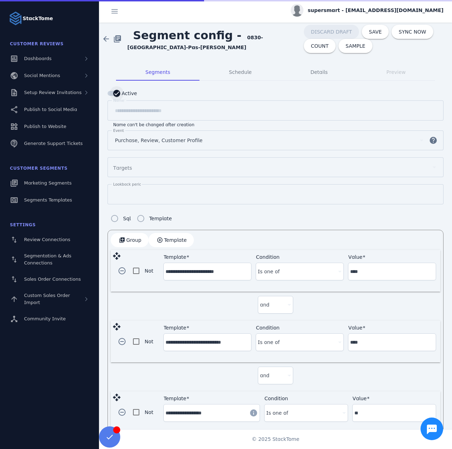
click at [111, 93] on div "button" at bounding box center [117, 93] width 14 height 14
click at [402, 31] on span "SAVE" at bounding box center [408, 31] width 13 height 5
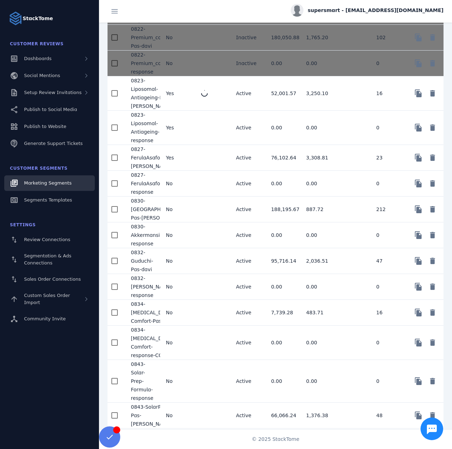
scroll to position [602, 0]
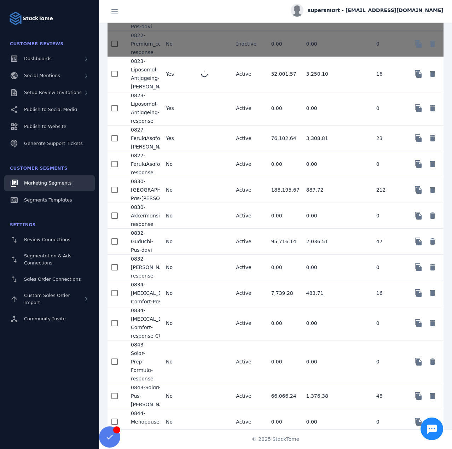
click at [186, 207] on mat-cell "No" at bounding box center [177, 216] width 35 height 26
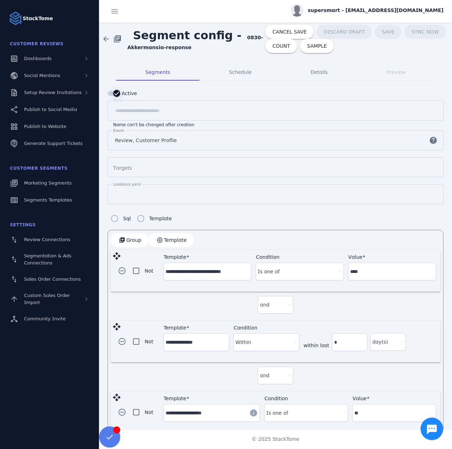
click at [115, 94] on icon "button" at bounding box center [117, 93] width 6 height 6
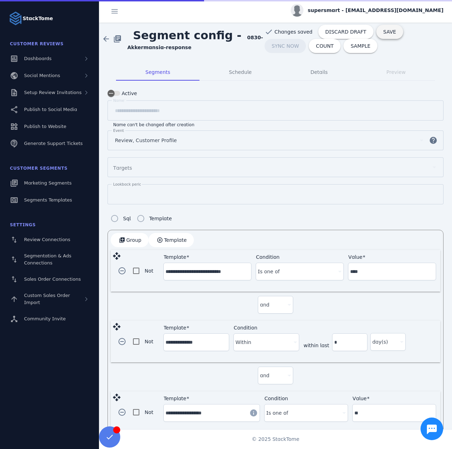
click at [384, 33] on span "SAVE" at bounding box center [390, 31] width 13 height 5
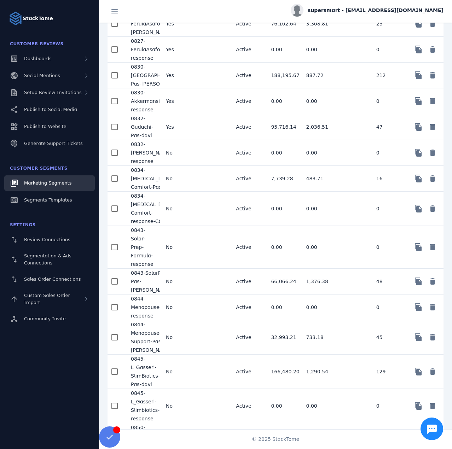
scroll to position [743, 0]
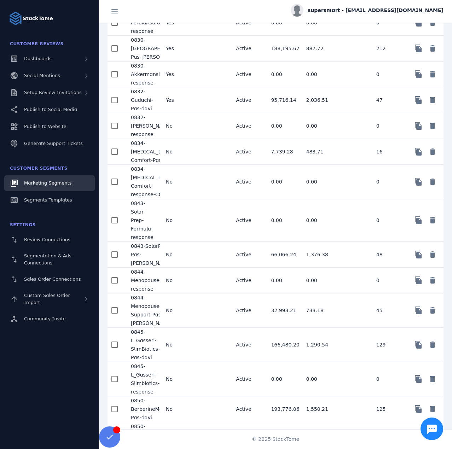
click at [188, 260] on mat-cell "No" at bounding box center [177, 255] width 35 height 26
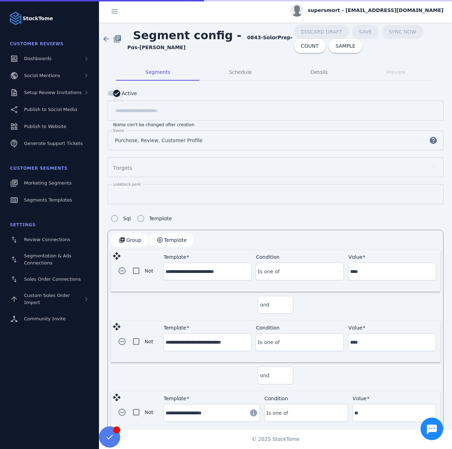
click at [119, 92] on icon "button" at bounding box center [117, 93] width 6 height 6
click at [390, 28] on span at bounding box center [403, 31] width 27 height 17
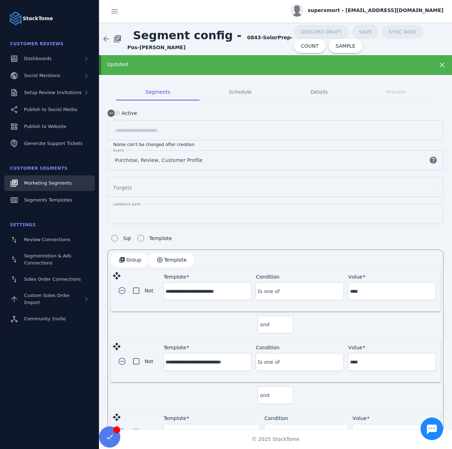
click at [53, 183] on span "Marketing Segments" at bounding box center [47, 182] width 47 height 5
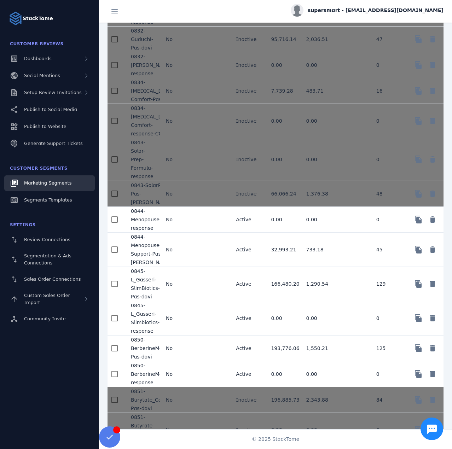
scroll to position [849, 0]
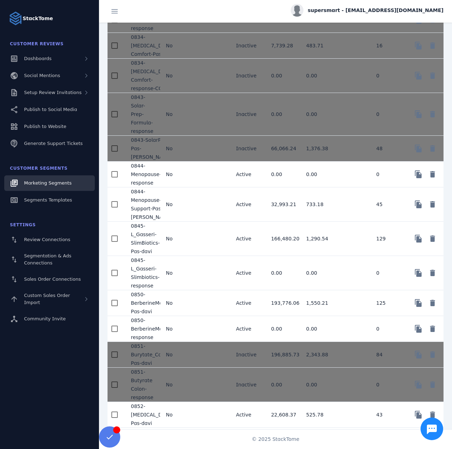
click at [202, 178] on mat-cell at bounding box center [212, 175] width 35 height 26
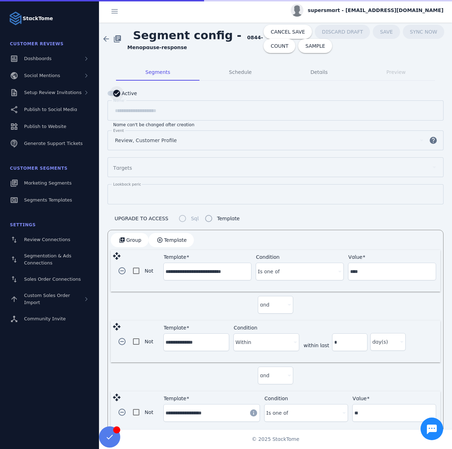
click at [117, 94] on icon "button" at bounding box center [117, 93] width 6 height 6
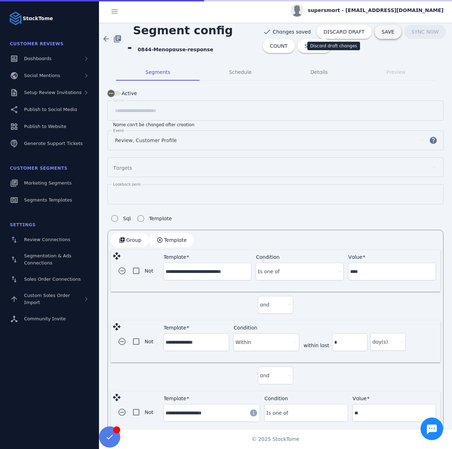
click at [382, 30] on span "SAVE" at bounding box center [388, 31] width 13 height 5
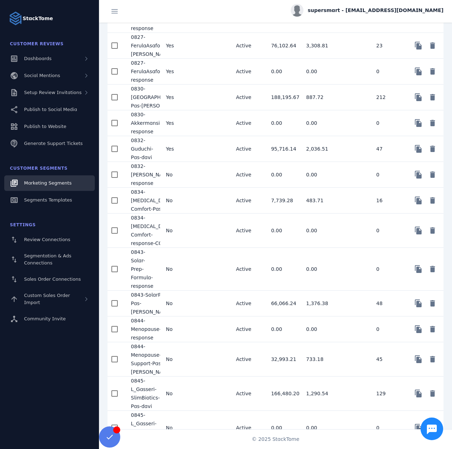
scroll to position [708, 0]
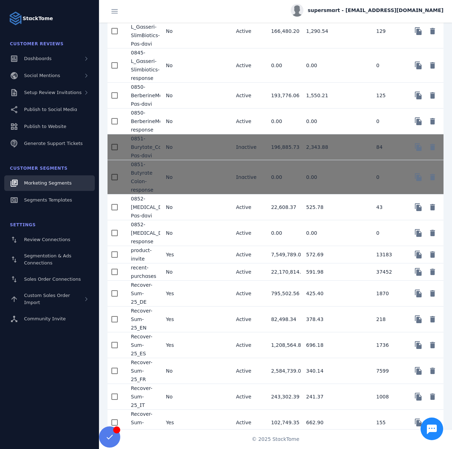
scroll to position [1062, 0]
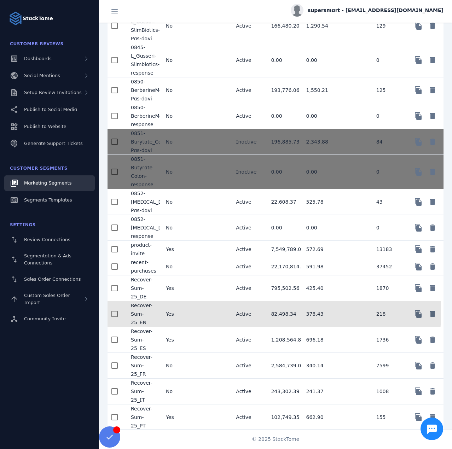
click at [188, 320] on mat-cell "Yes" at bounding box center [177, 314] width 35 height 26
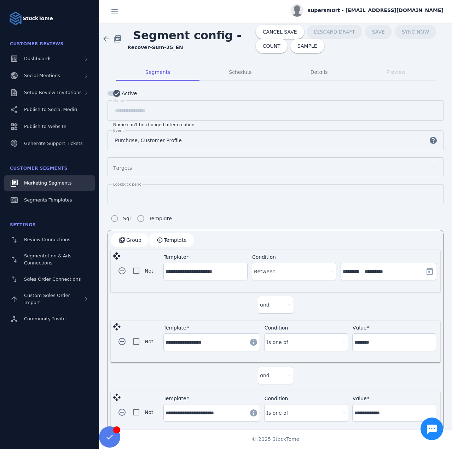
click at [41, 183] on span "Marketing Segments" at bounding box center [47, 182] width 47 height 5
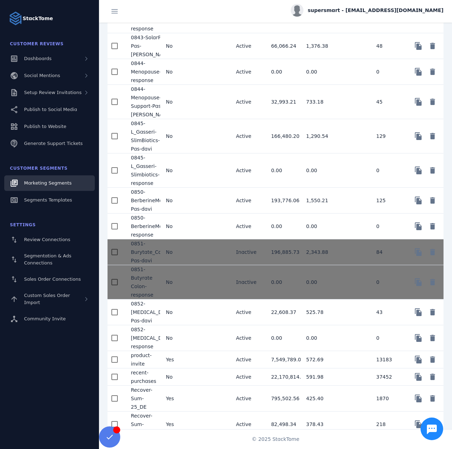
scroll to position [1062, 0]
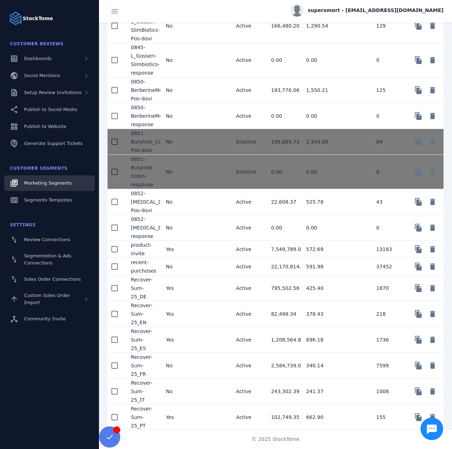
click at [195, 323] on mat-cell at bounding box center [212, 314] width 35 height 26
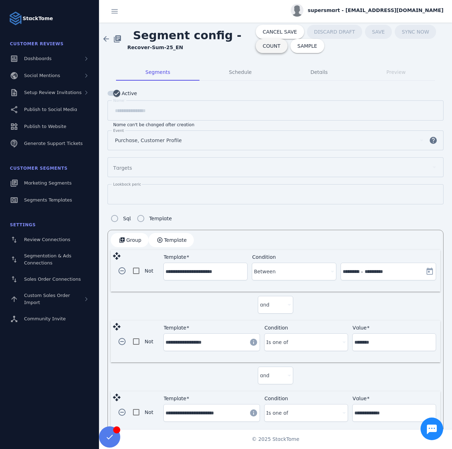
click at [267, 47] on span "COUNT" at bounding box center [272, 46] width 18 height 5
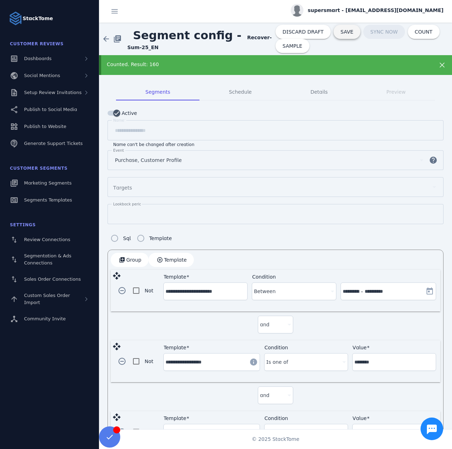
click at [341, 29] on span "SAVE" at bounding box center [347, 31] width 13 height 5
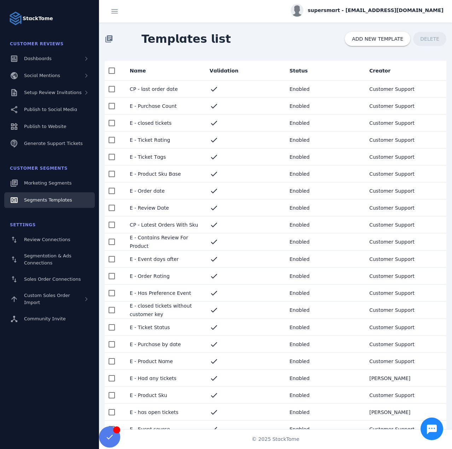
click at [183, 90] on mat-cell "CP - last order date" at bounding box center [164, 89] width 80 height 17
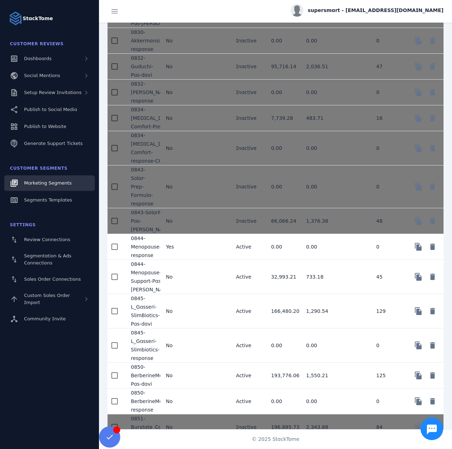
scroll to position [779, 0]
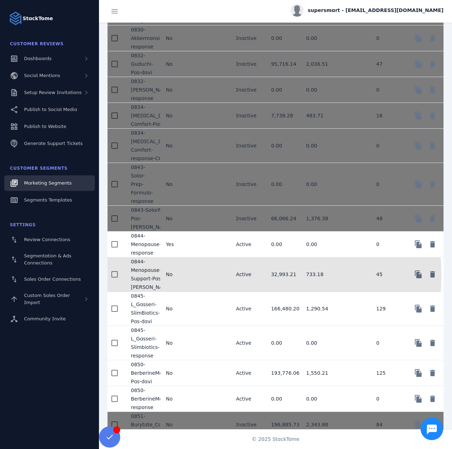
click at [201, 283] on mat-cell at bounding box center [212, 275] width 35 height 34
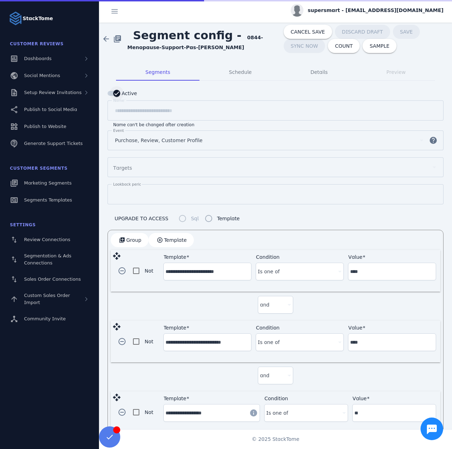
click at [116, 95] on icon "button" at bounding box center [117, 93] width 6 height 6
click at [402, 31] on span "SAVE" at bounding box center [408, 31] width 13 height 5
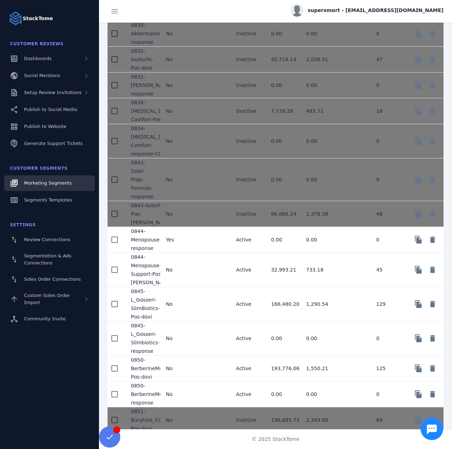
scroll to position [851, 0]
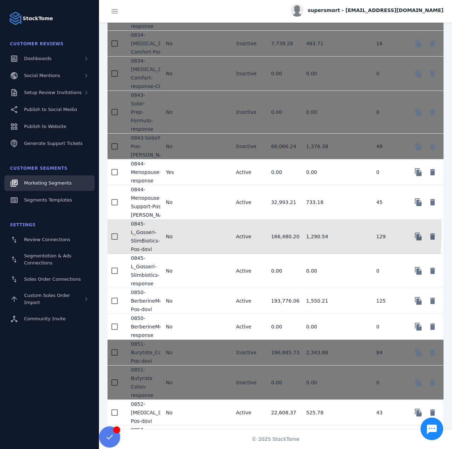
click at [189, 238] on mat-cell "No" at bounding box center [177, 237] width 35 height 34
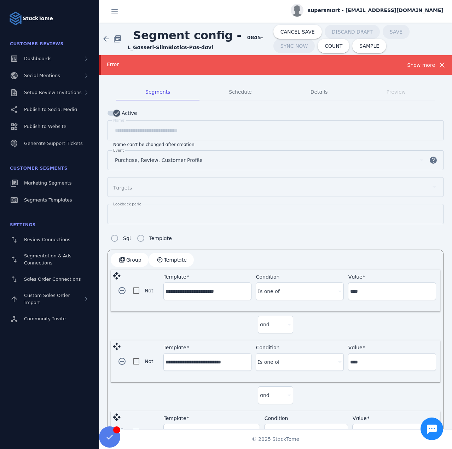
click at [425, 67] on div "Show more" at bounding box center [422, 65] width 28 height 8
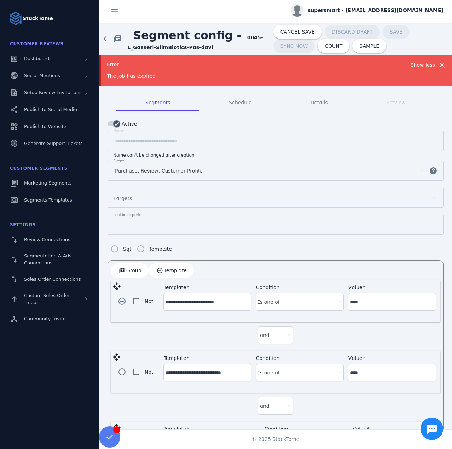
click at [176, 65] on div "Error" at bounding box center [259, 64] width 304 height 7
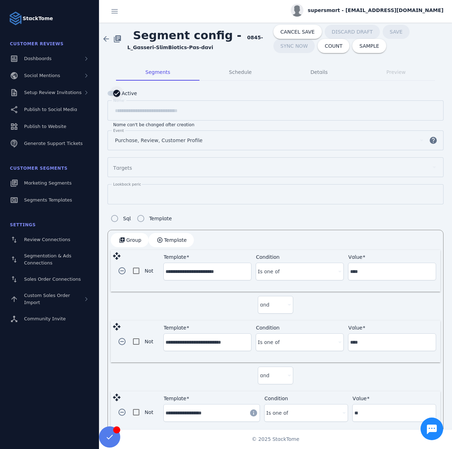
click at [112, 93] on div "button" at bounding box center [117, 93] width 14 height 14
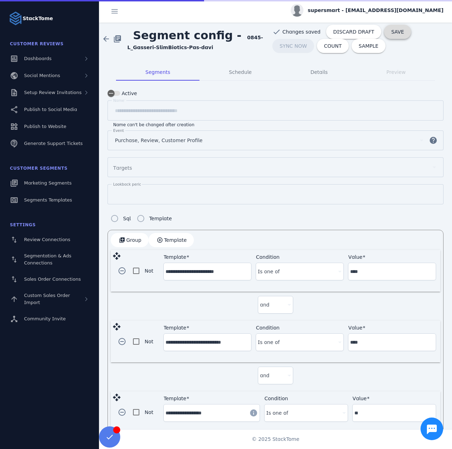
click at [384, 36] on span at bounding box center [397, 31] width 27 height 17
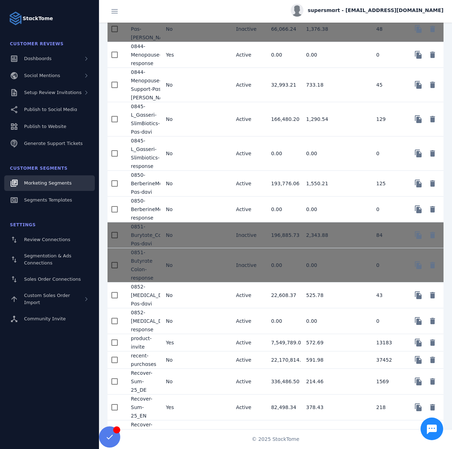
scroll to position [1006, 0]
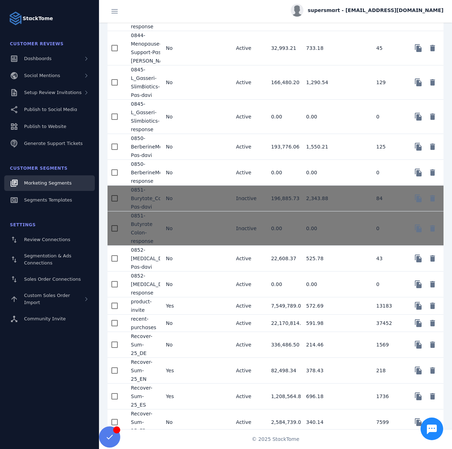
click at [187, 289] on mat-cell "No" at bounding box center [177, 285] width 35 height 26
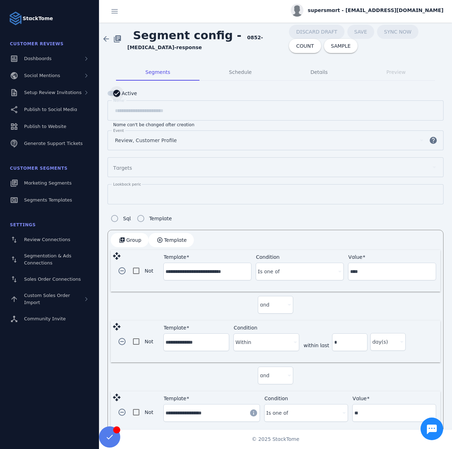
drag, startPoint x: 116, startPoint y: 93, endPoint x: 316, endPoint y: 53, distance: 203.5
click at [117, 93] on icon "button" at bounding box center [117, 93] width 6 height 6
click at [392, 34] on span "SAVE" at bounding box center [398, 31] width 13 height 5
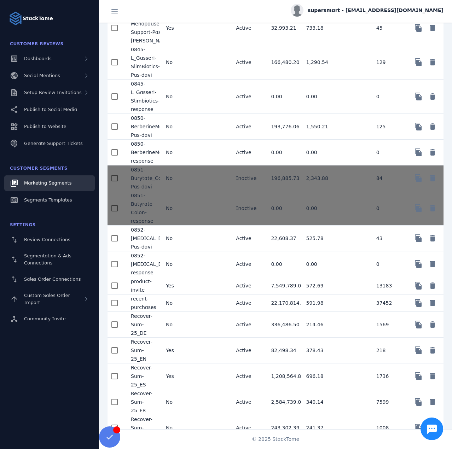
scroll to position [1026, 0]
click at [195, 239] on mat-cell at bounding box center [212, 238] width 35 height 26
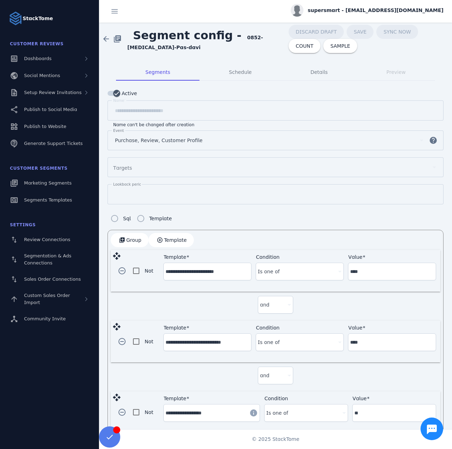
click at [126, 94] on label "Active" at bounding box center [128, 93] width 17 height 8
click at [120, 94] on button "Active" at bounding box center [114, 93] width 13 height 5
click at [391, 33] on span "SAVE" at bounding box center [397, 31] width 13 height 5
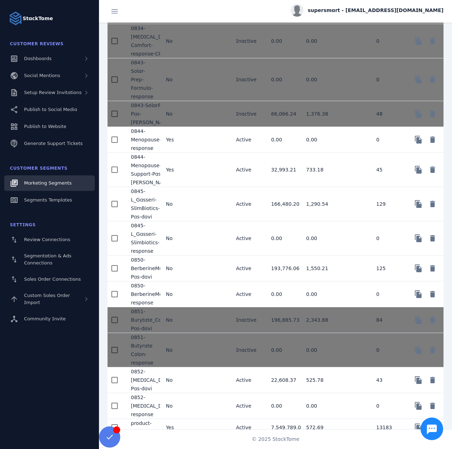
scroll to position [885, 0]
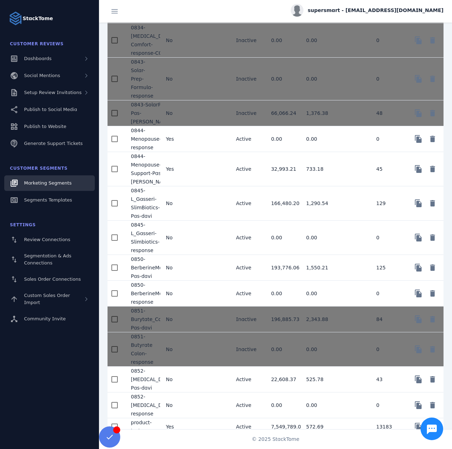
click at [193, 300] on mat-cell "No" at bounding box center [177, 294] width 35 height 26
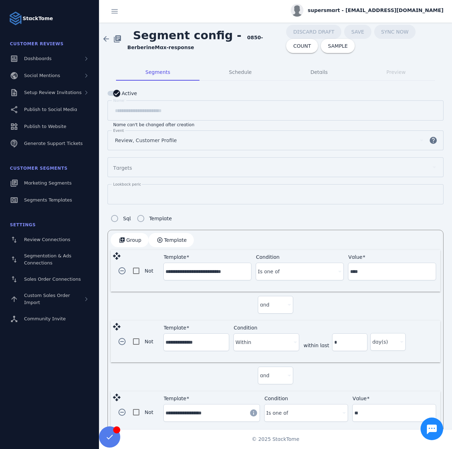
click at [117, 92] on icon "button" at bounding box center [117, 93] width 6 height 6
click at [385, 30] on span at bounding box center [395, 31] width 27 height 17
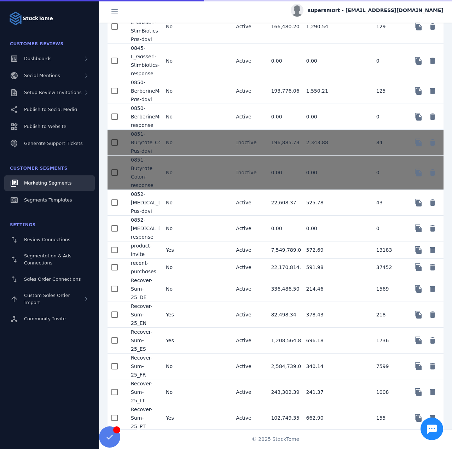
scroll to position [1062, 0]
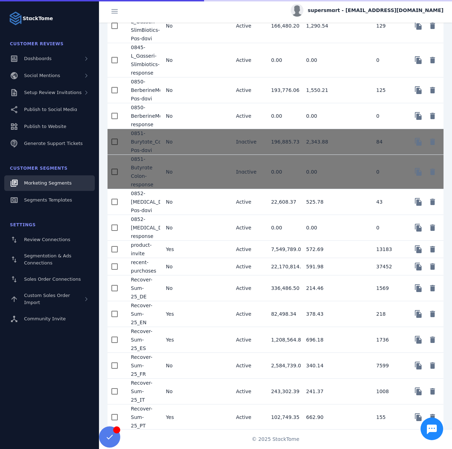
click at [190, 255] on mat-cell "Yes" at bounding box center [177, 249] width 35 height 17
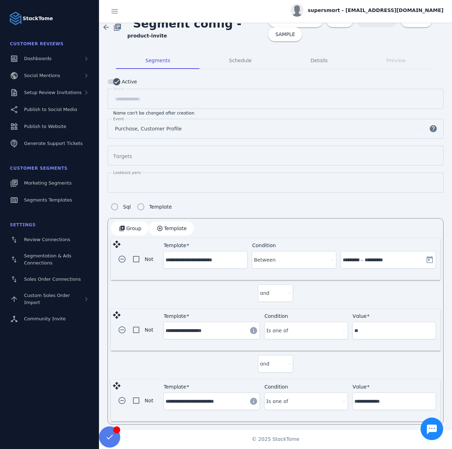
scroll to position [12, 0]
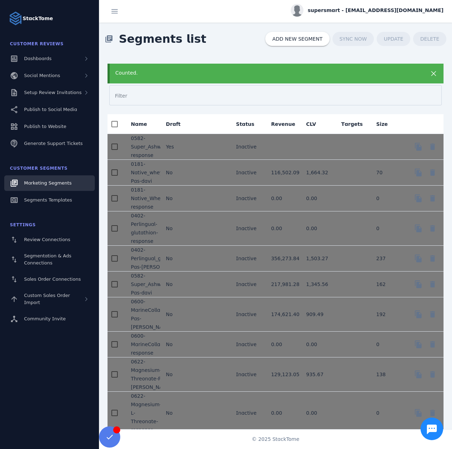
click at [169, 65] on div "Counted." at bounding box center [276, 74] width 336 height 20
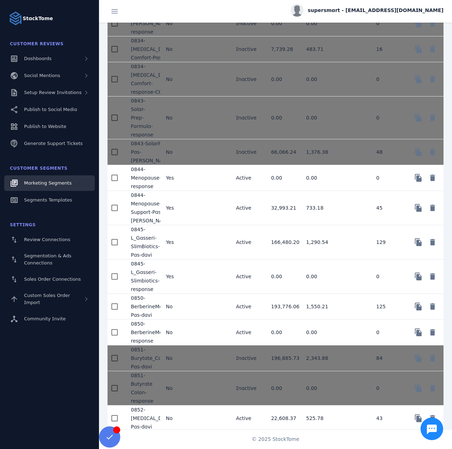
scroll to position [991, 0]
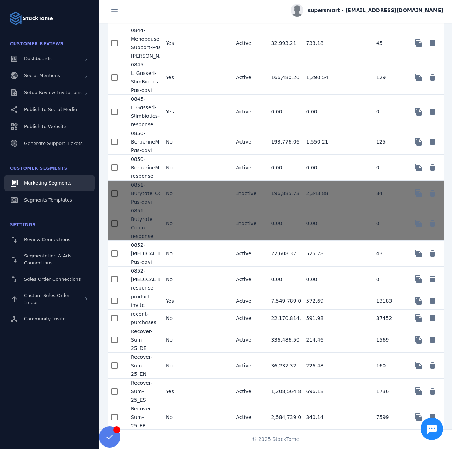
click at [193, 327] on mat-cell "No" at bounding box center [177, 318] width 35 height 17
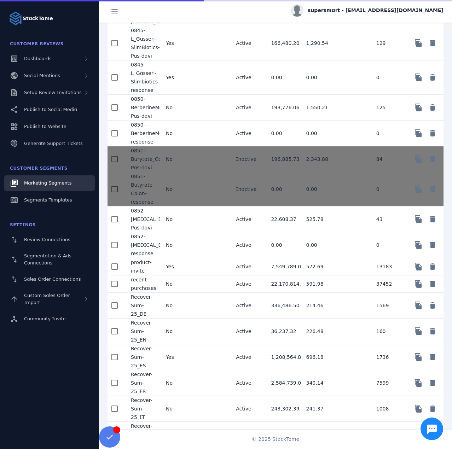
scroll to position [1042, 0]
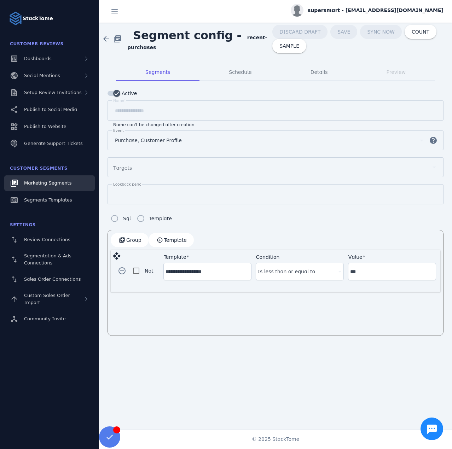
click at [67, 186] on div "Marketing Segments" at bounding box center [47, 183] width 47 height 7
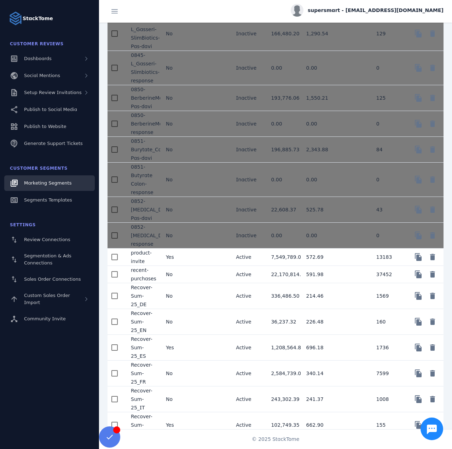
scroll to position [1062, 0]
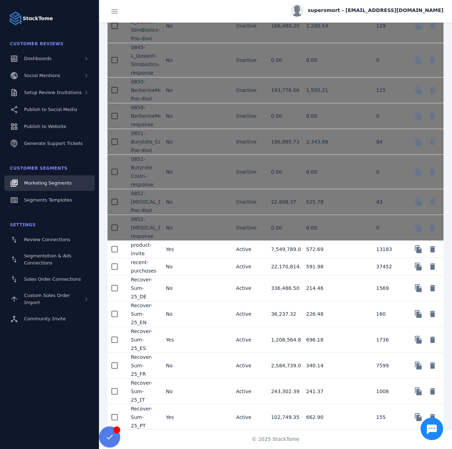
click at [181, 348] on mat-cell "Yes" at bounding box center [177, 340] width 35 height 26
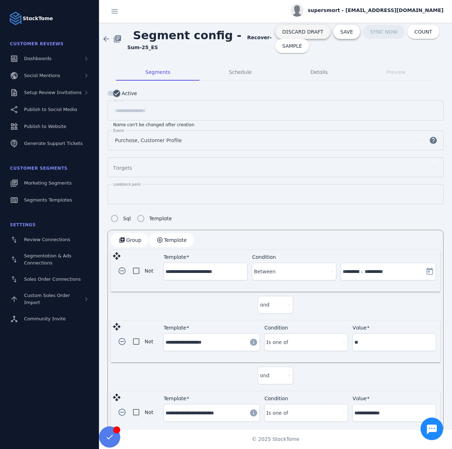
click at [340, 33] on span "SAVE" at bounding box center [346, 31] width 13 height 5
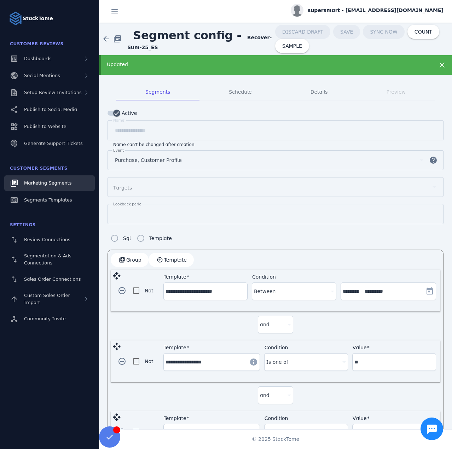
click at [57, 180] on span "Marketing Segments" at bounding box center [47, 182] width 47 height 5
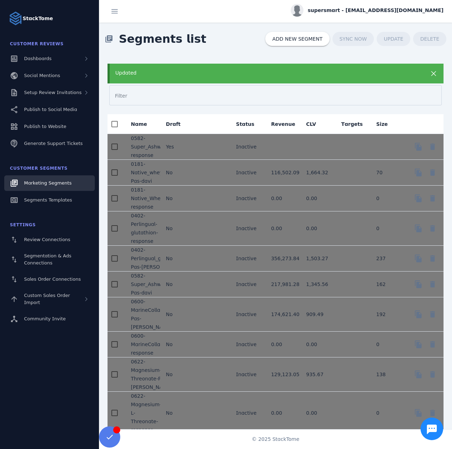
scroll to position [1062, 0]
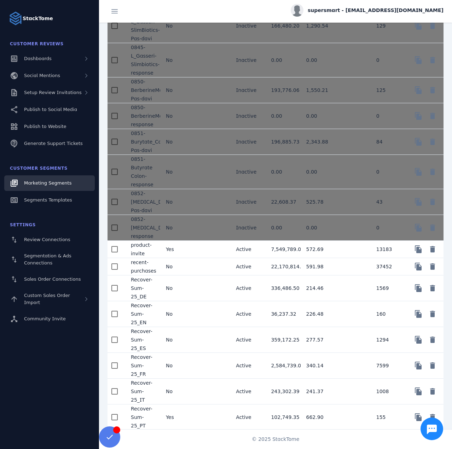
click at [193, 416] on mat-cell "Yes" at bounding box center [177, 417] width 35 height 25
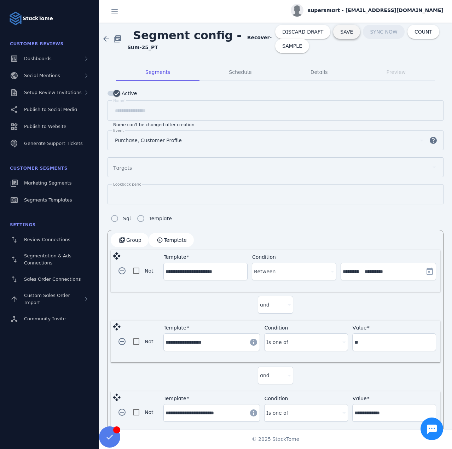
click at [340, 30] on span "SAVE" at bounding box center [346, 31] width 13 height 5
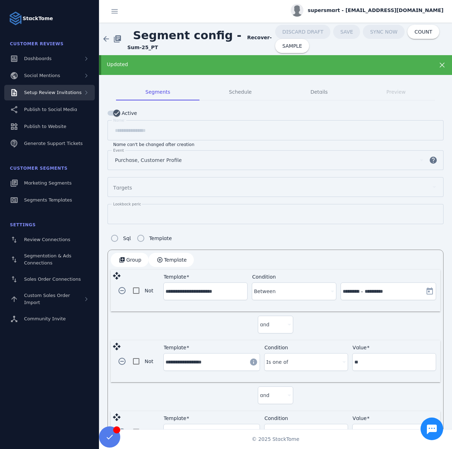
click at [59, 94] on span "Setup Review Invitations" at bounding box center [53, 92] width 58 height 5
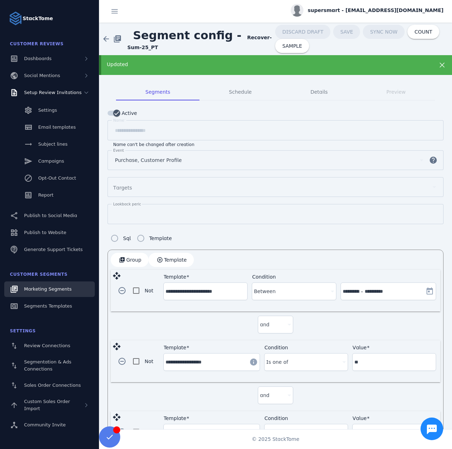
click at [41, 290] on span "Marketing Segments" at bounding box center [47, 289] width 47 height 5
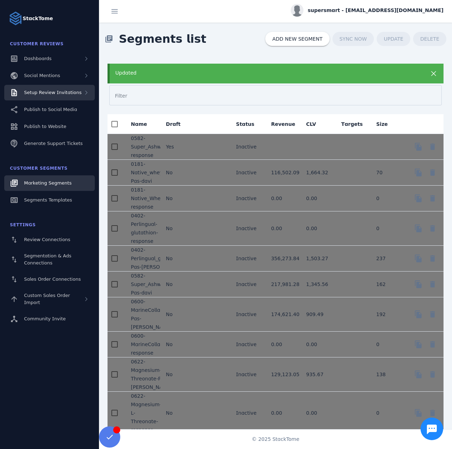
click at [63, 95] on span "Setup Review Invitations" at bounding box center [53, 92] width 58 height 5
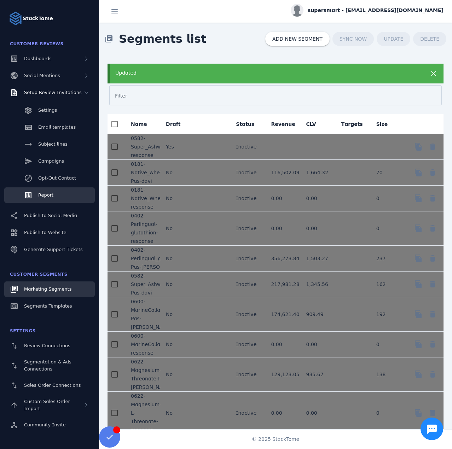
click at [62, 194] on link "Report" at bounding box center [49, 196] width 91 height 16
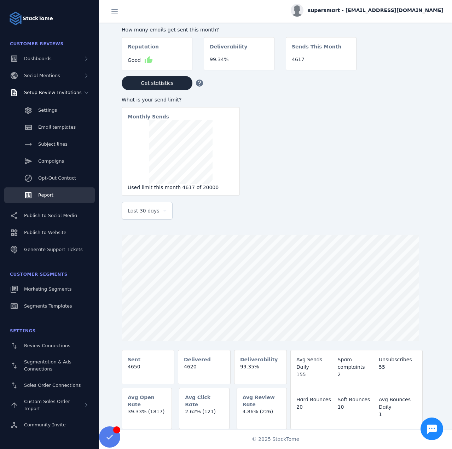
click at [154, 213] on span "Last 30 days" at bounding box center [144, 211] width 32 height 8
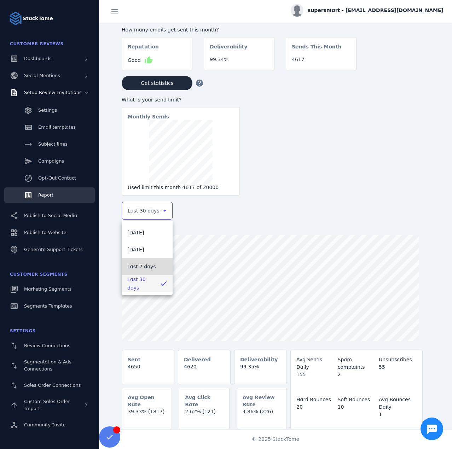
click at [143, 261] on mat-option "Last 7 days" at bounding box center [147, 266] width 51 height 17
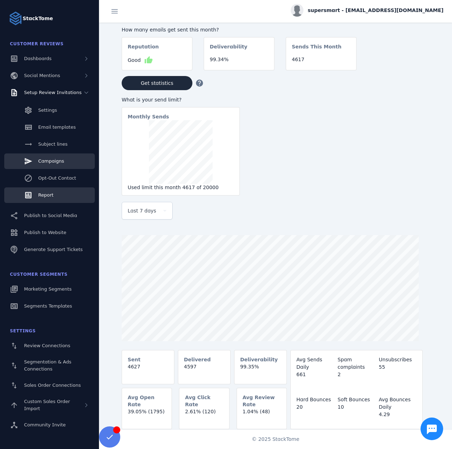
click at [50, 157] on link "Campaigns" at bounding box center [49, 162] width 91 height 16
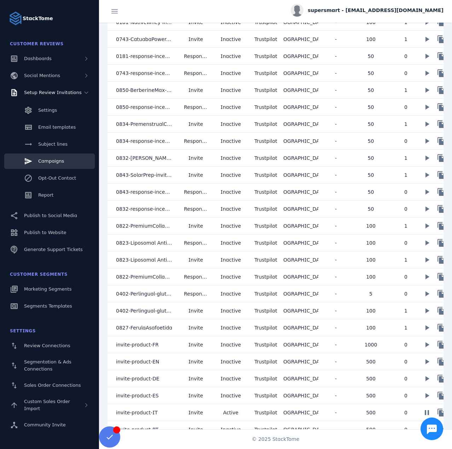
scroll to position [328, 0]
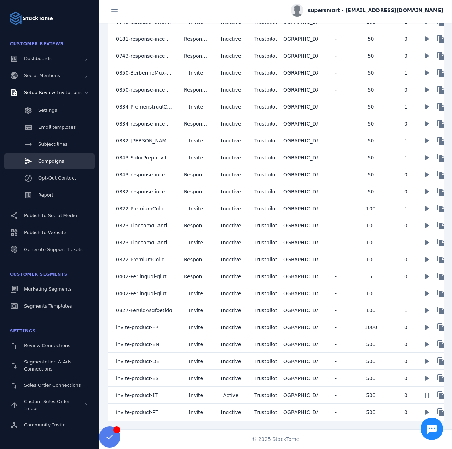
click at [156, 361] on mat-cell "invite-product-DE" at bounding box center [143, 361] width 71 height 17
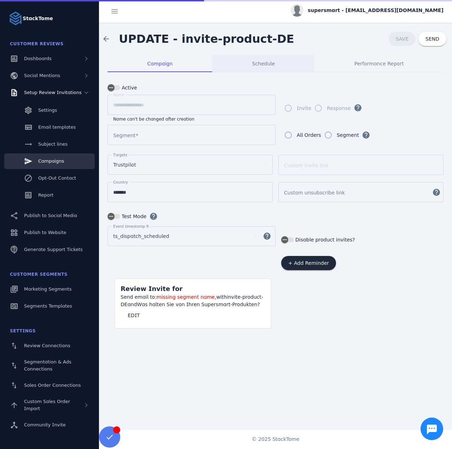
type input "**********"
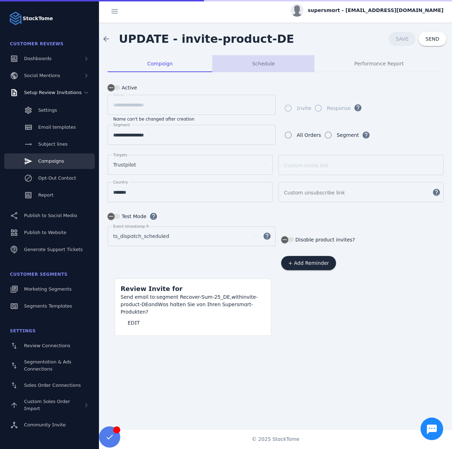
click at [270, 62] on span "Schedule" at bounding box center [263, 63] width 23 height 5
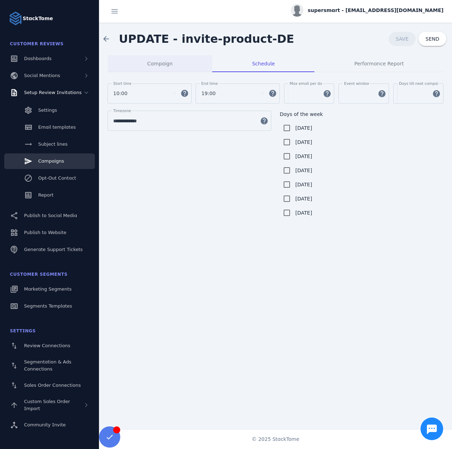
click at [163, 64] on span "Campaign" at bounding box center [159, 63] width 25 height 5
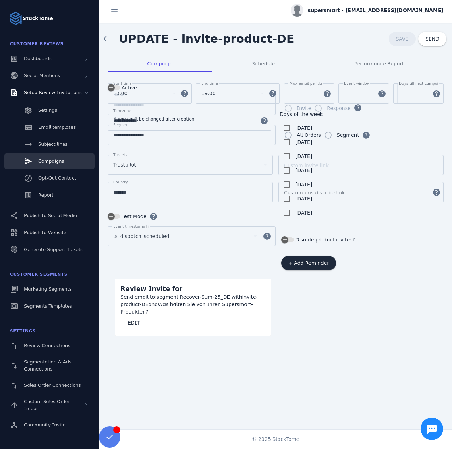
click at [392, 10] on span "supersmart - cs_supersmart@stacktome.com" at bounding box center [376, 10] width 136 height 7
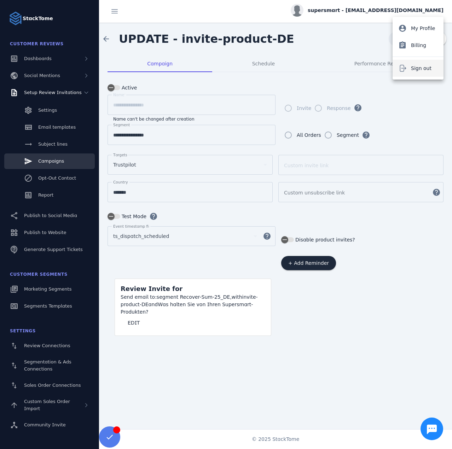
click at [414, 69] on span "Sign out" at bounding box center [421, 68] width 21 height 8
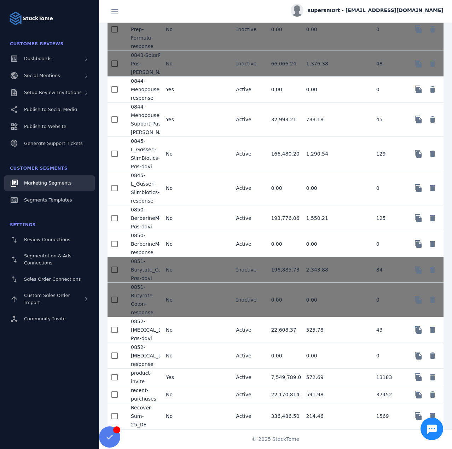
scroll to position [955, 0]
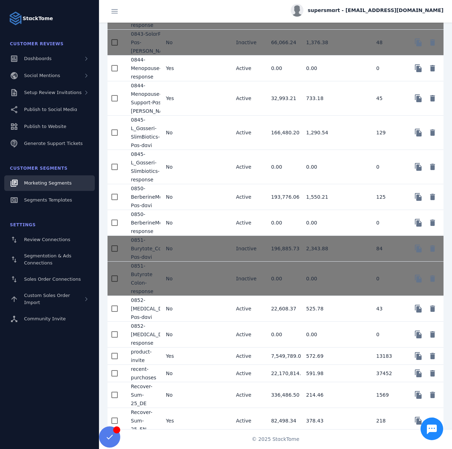
click at [192, 209] on mat-cell "No" at bounding box center [177, 197] width 35 height 26
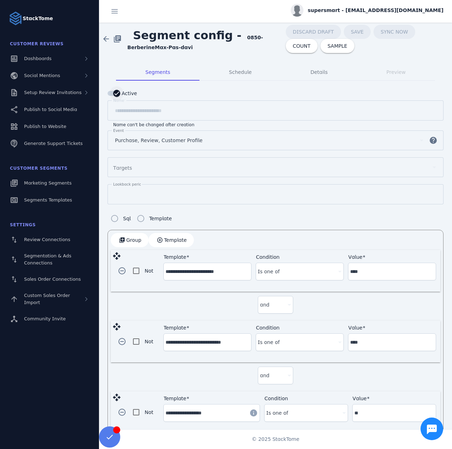
click at [117, 93] on icon "button" at bounding box center [117, 93] width 6 height 6
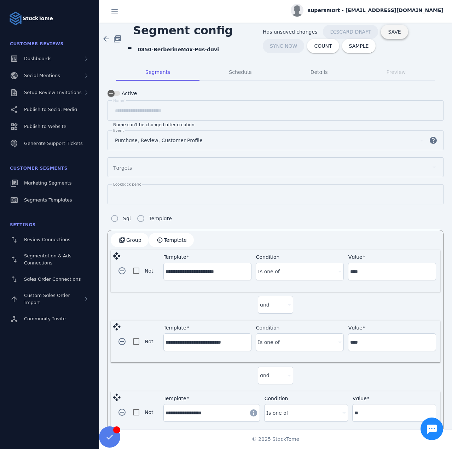
click at [385, 35] on span at bounding box center [394, 31] width 27 height 17
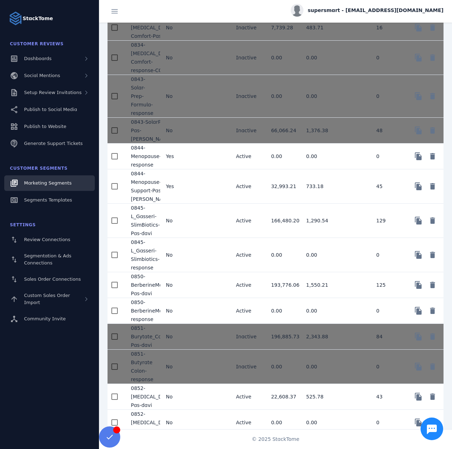
scroll to position [885, 0]
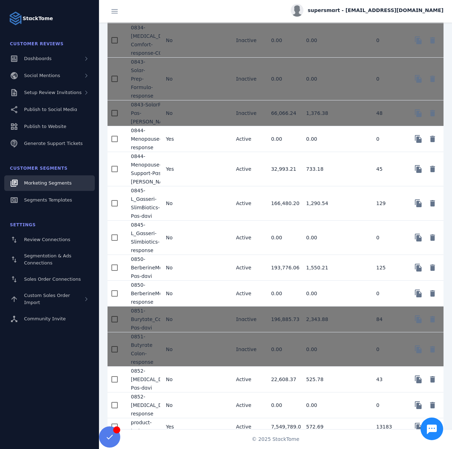
click at [189, 245] on mat-cell "No" at bounding box center [177, 238] width 35 height 34
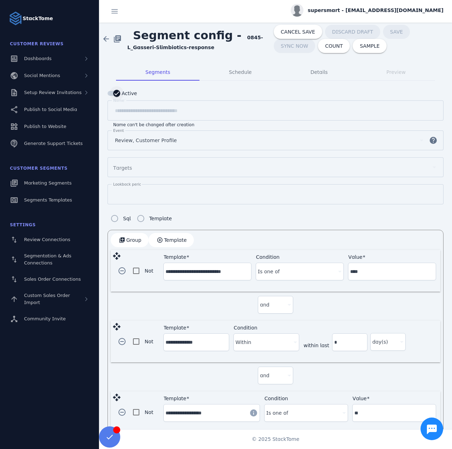
click at [116, 90] on div "button" at bounding box center [116, 93] width 7 height 7
click at [392, 34] on span "SAVE" at bounding box center [398, 31] width 13 height 5
